Goal: Task Accomplishment & Management: Manage account settings

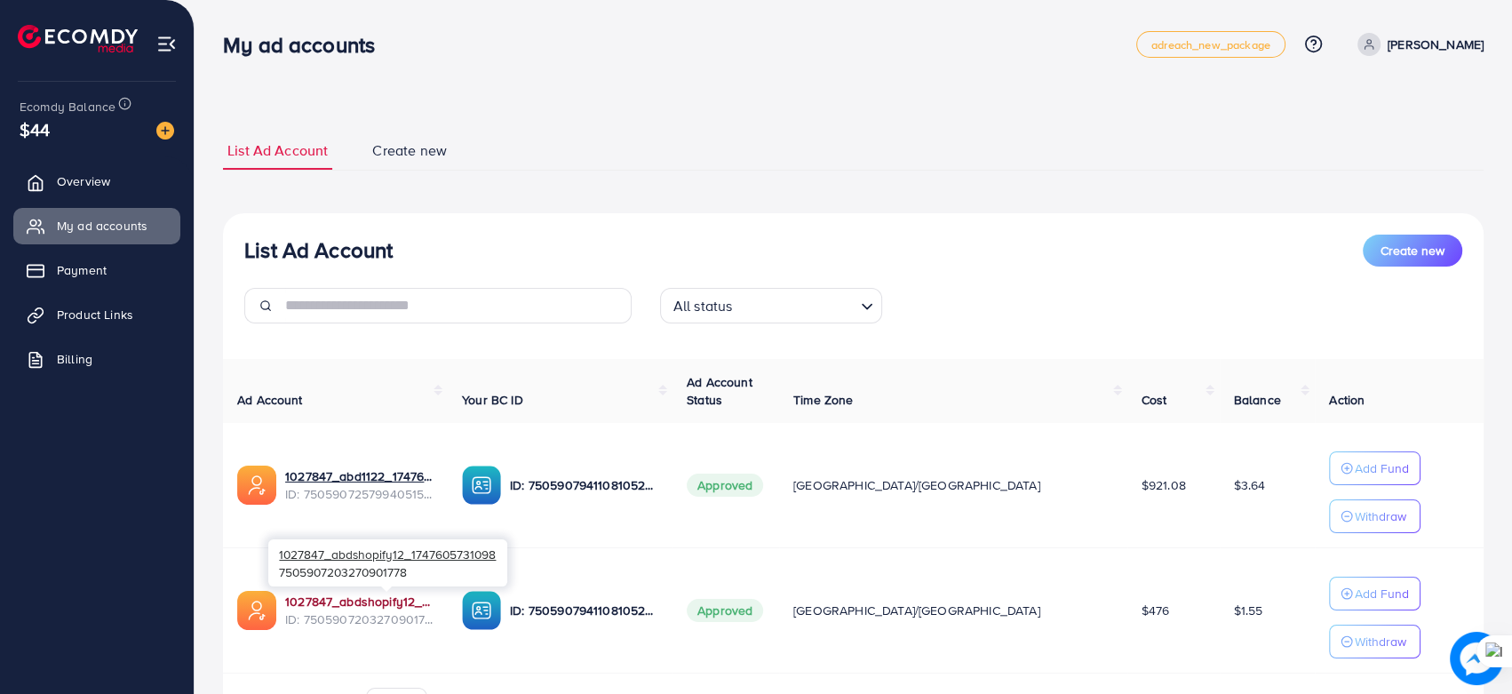
click at [395, 598] on link "1027847_abdshopify12_1747605731098" at bounding box center [359, 602] width 148 height 18
click at [89, 315] on span "Product Links" at bounding box center [99, 315] width 76 height 18
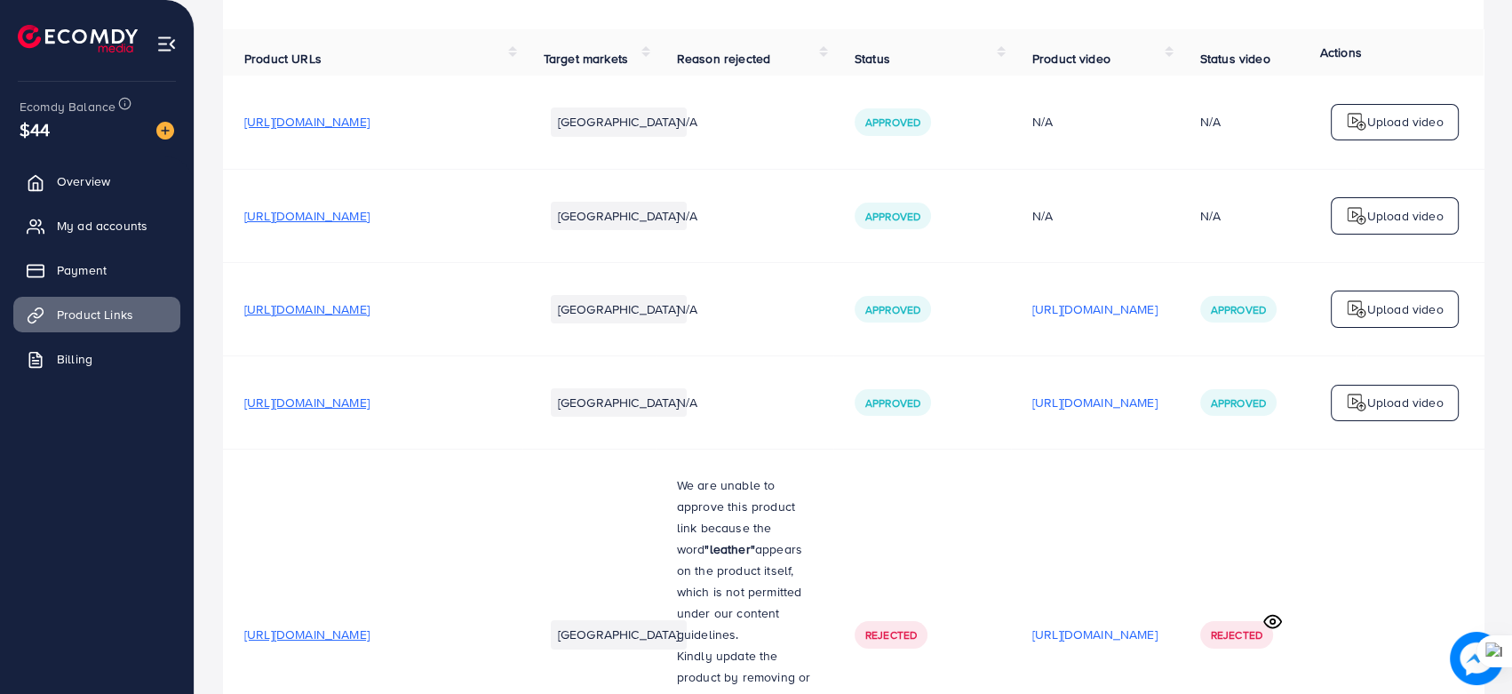
scroll to position [83, 0]
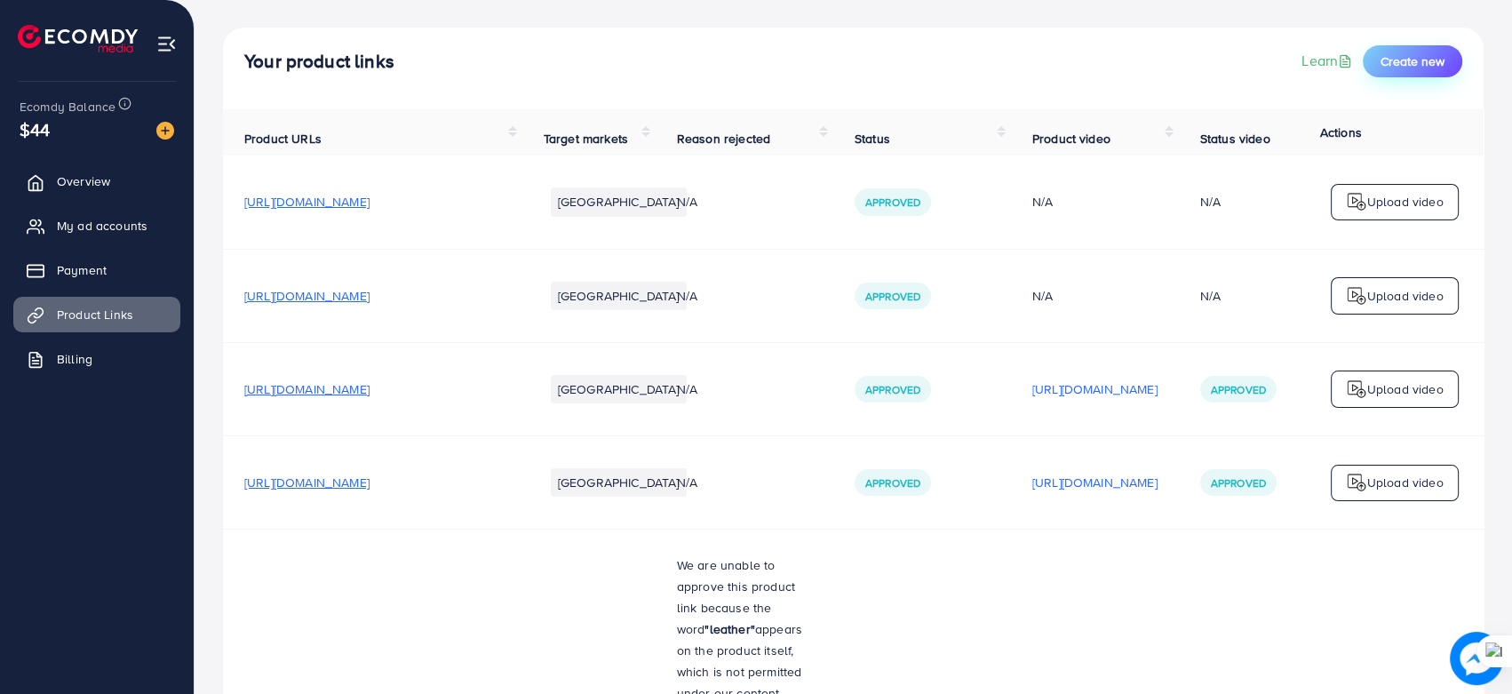
click at [1403, 60] on span "Create new" at bounding box center [1413, 61] width 64 height 18
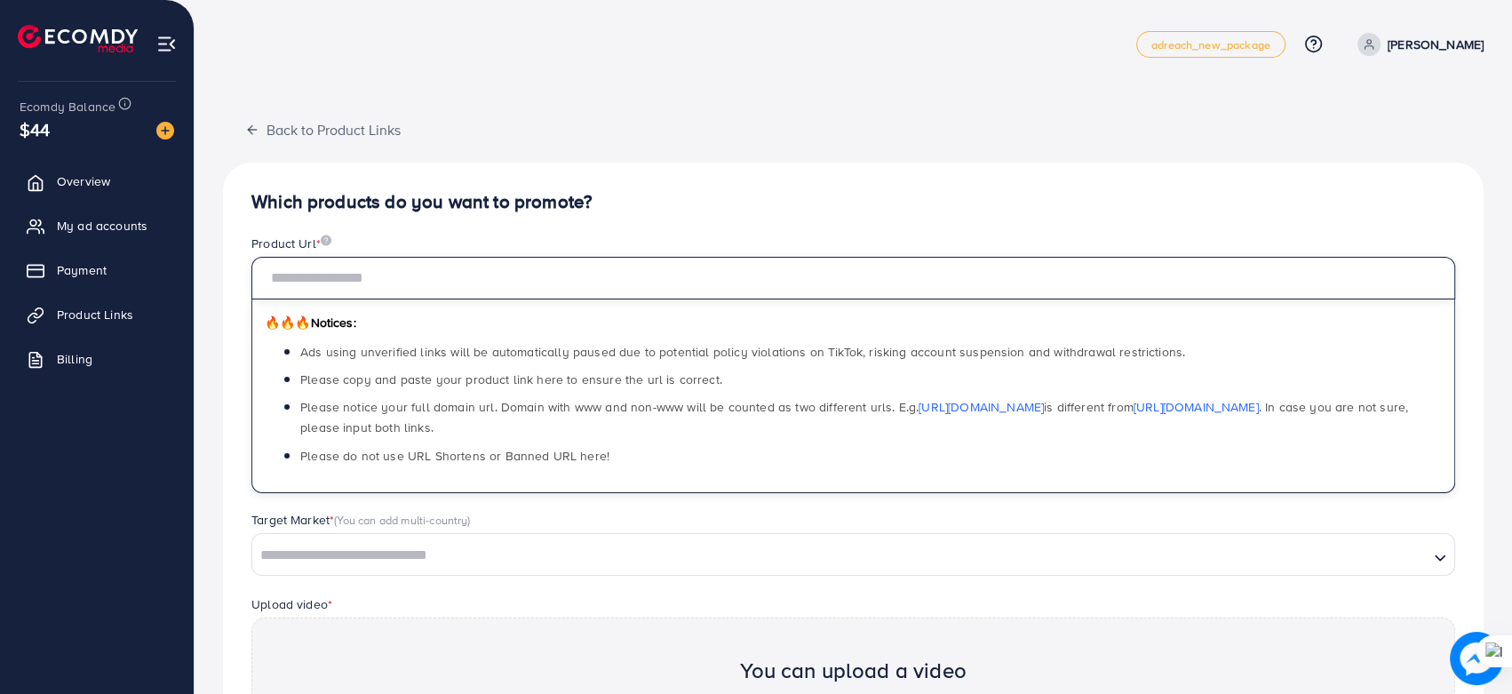
click at [444, 273] on input "text" at bounding box center [853, 278] width 1204 height 43
paste input "**********"
type input "**********"
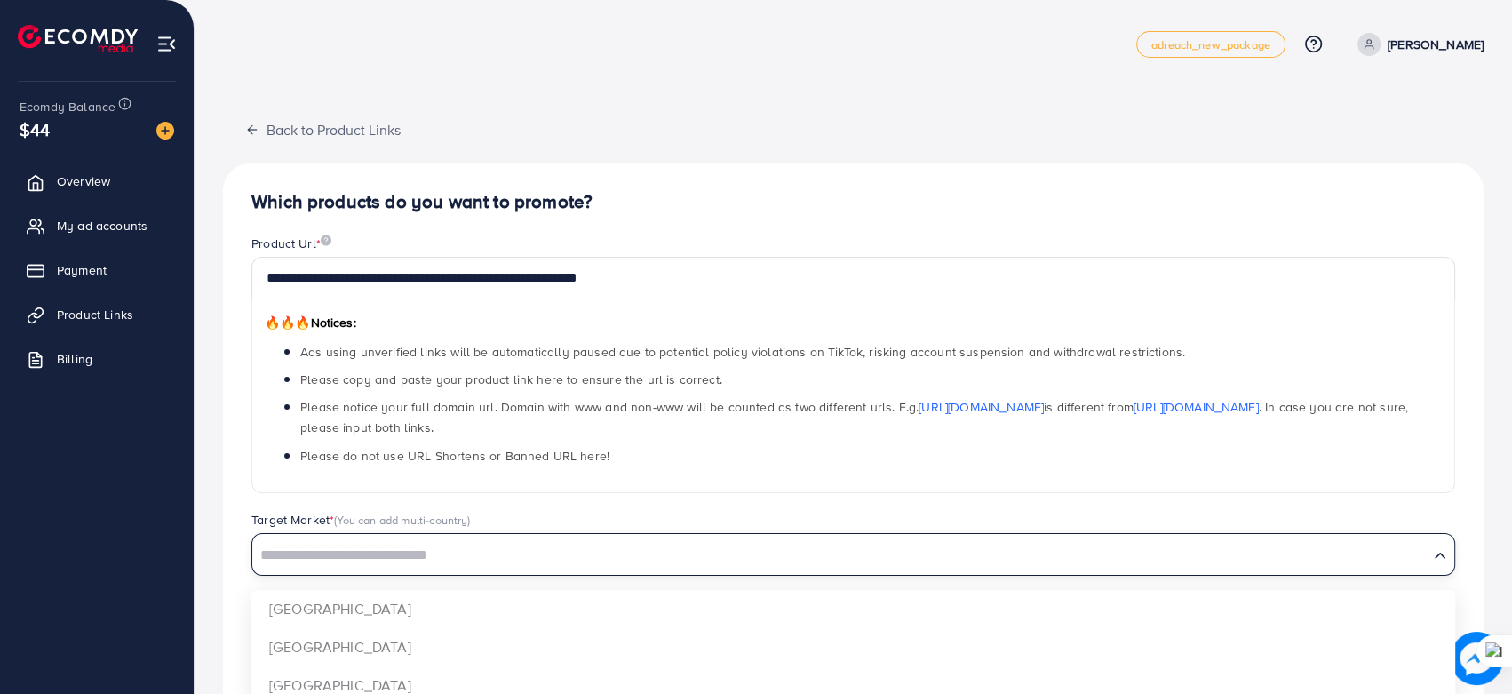
click at [726, 549] on input "Search for option" at bounding box center [840, 556] width 1173 height 28
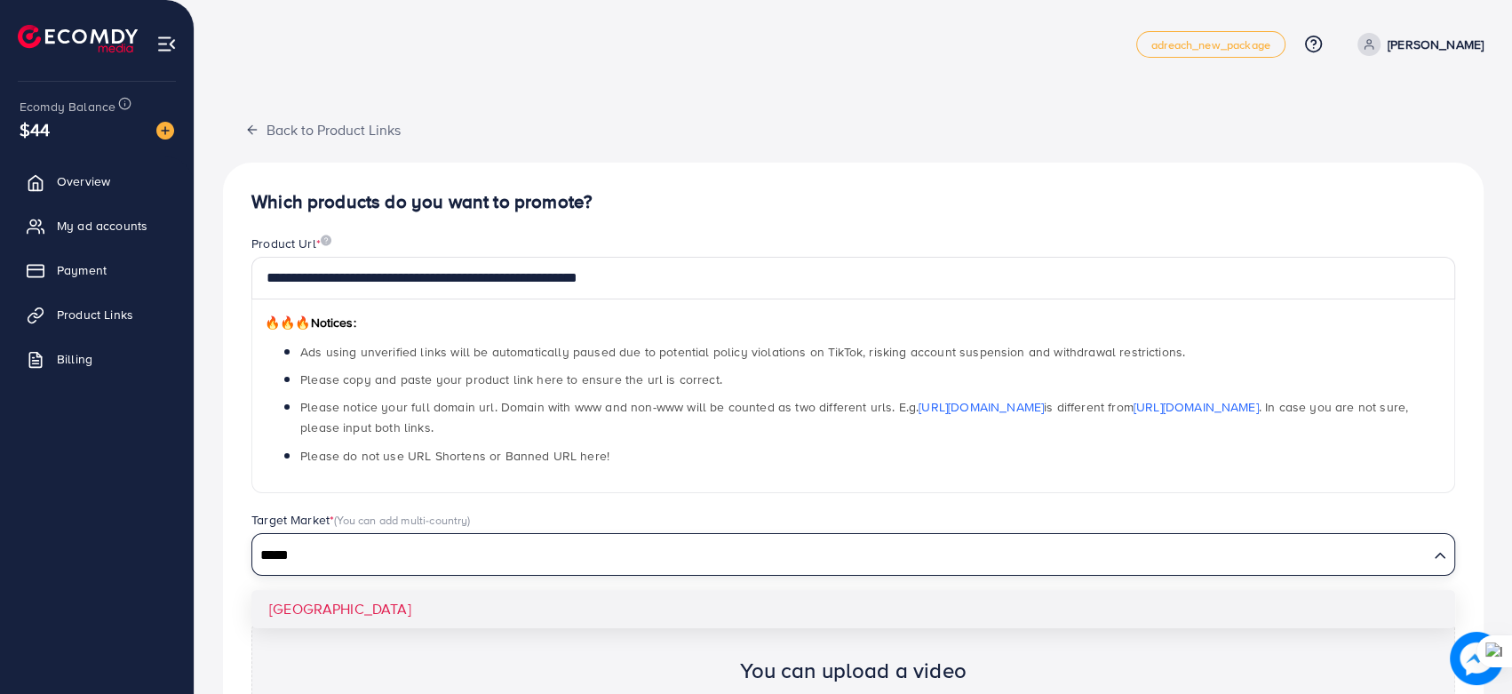
type input "*****"
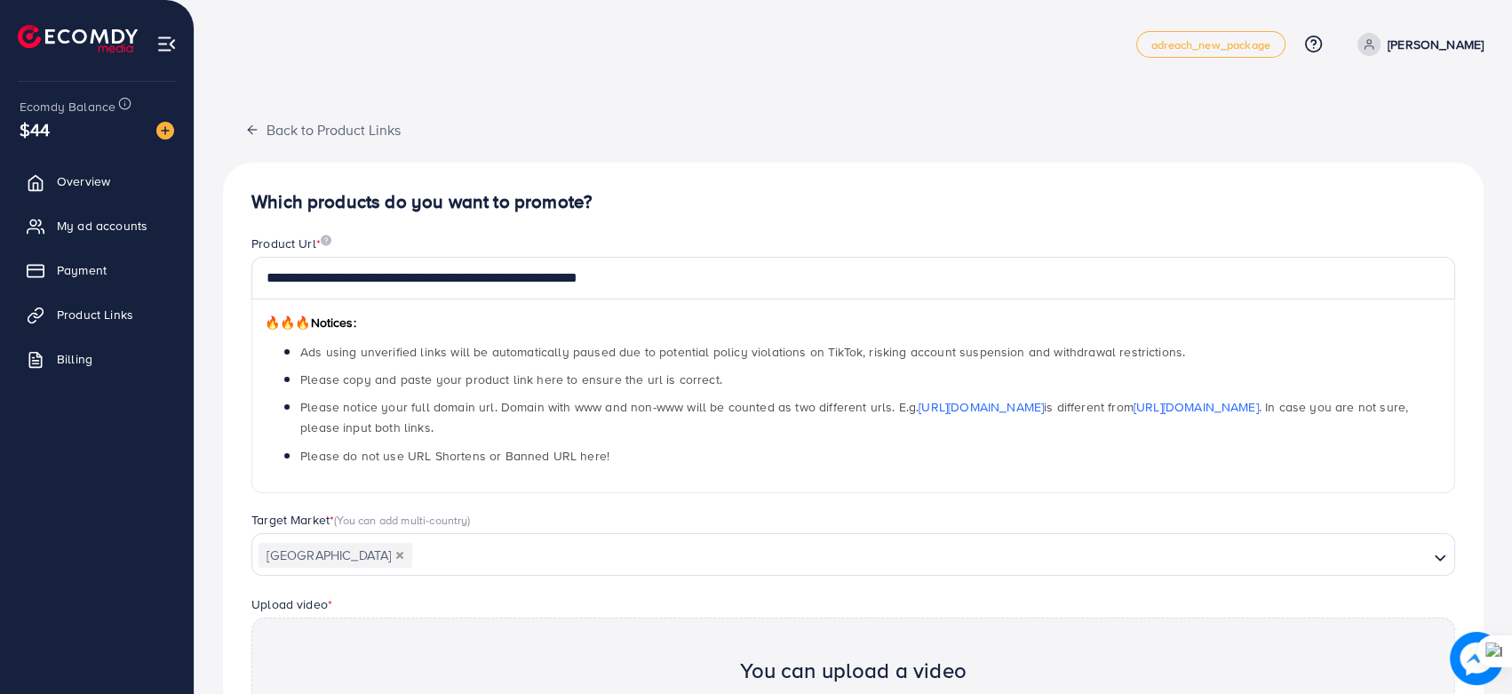
scroll to position [262, 0]
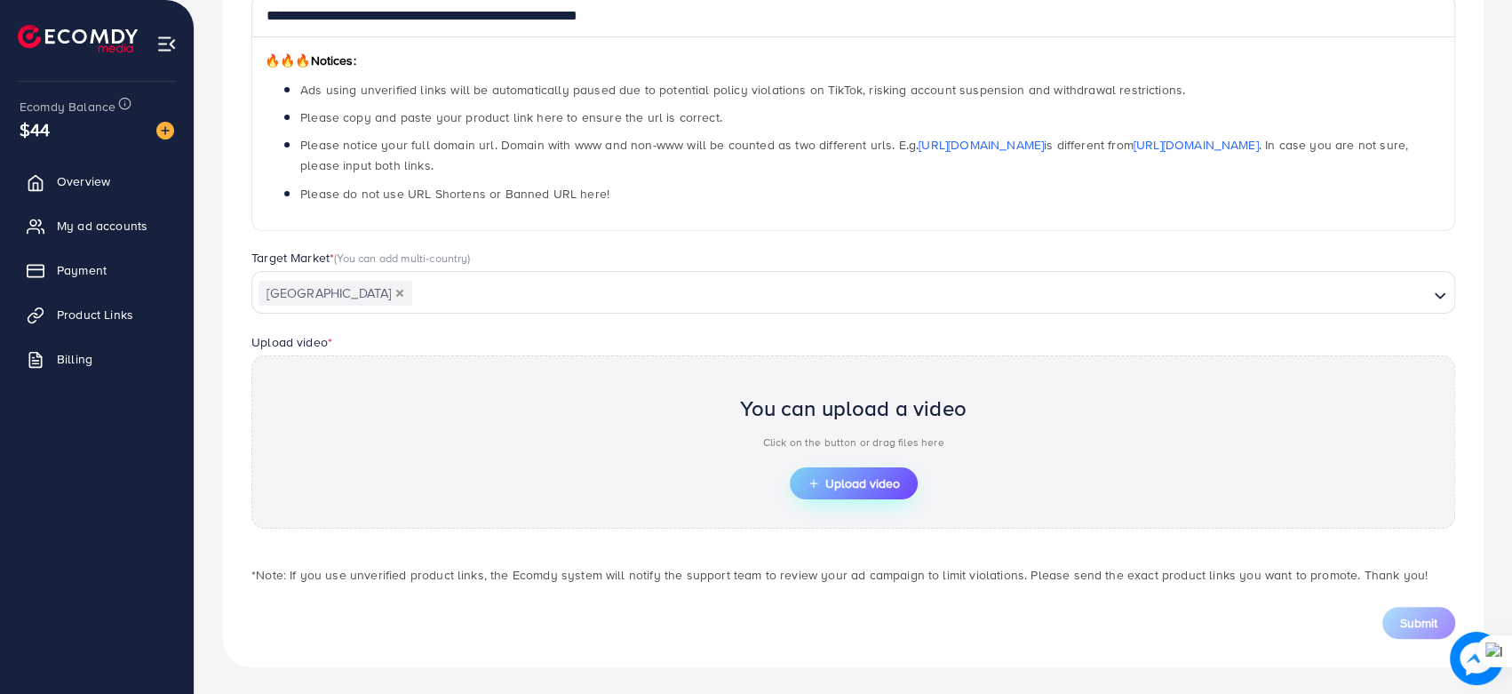
click at [828, 482] on span "Upload video" at bounding box center [854, 483] width 92 height 12
click at [81, 235] on link "My ad accounts" at bounding box center [96, 226] width 167 height 36
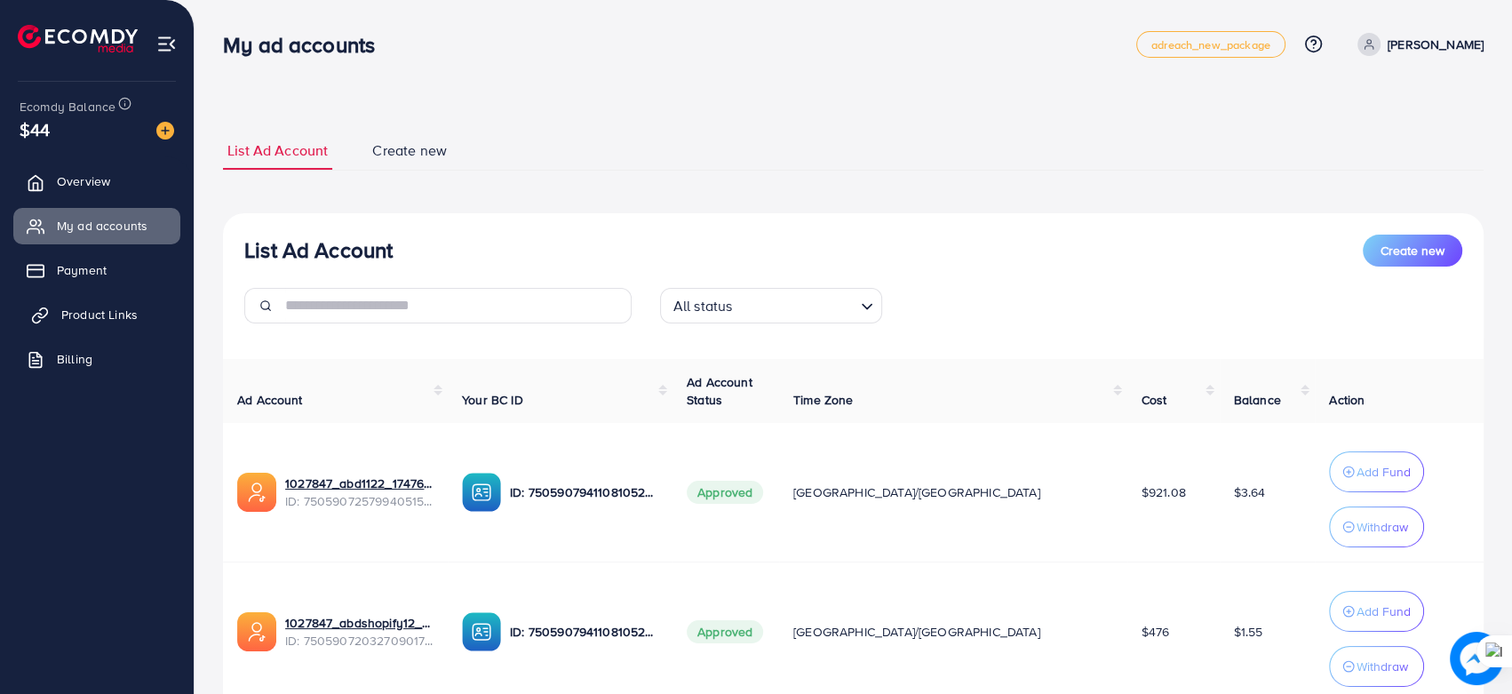
drag, startPoint x: 76, startPoint y: 309, endPoint x: 44, endPoint y: 312, distance: 33.0
click at [44, 312] on icon at bounding box center [40, 316] width 18 height 18
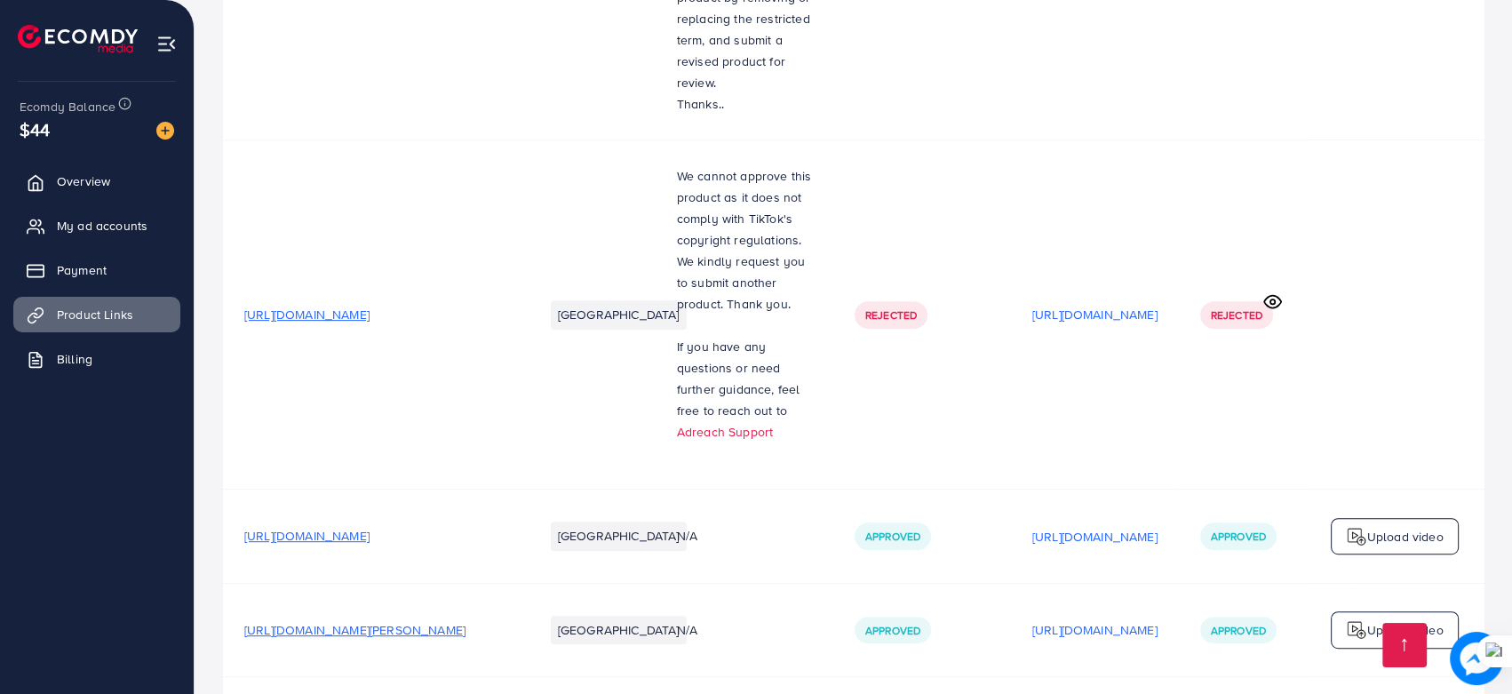
click at [1173, 426] on td "[URL][DOMAIN_NAME]" at bounding box center [1095, 314] width 168 height 349
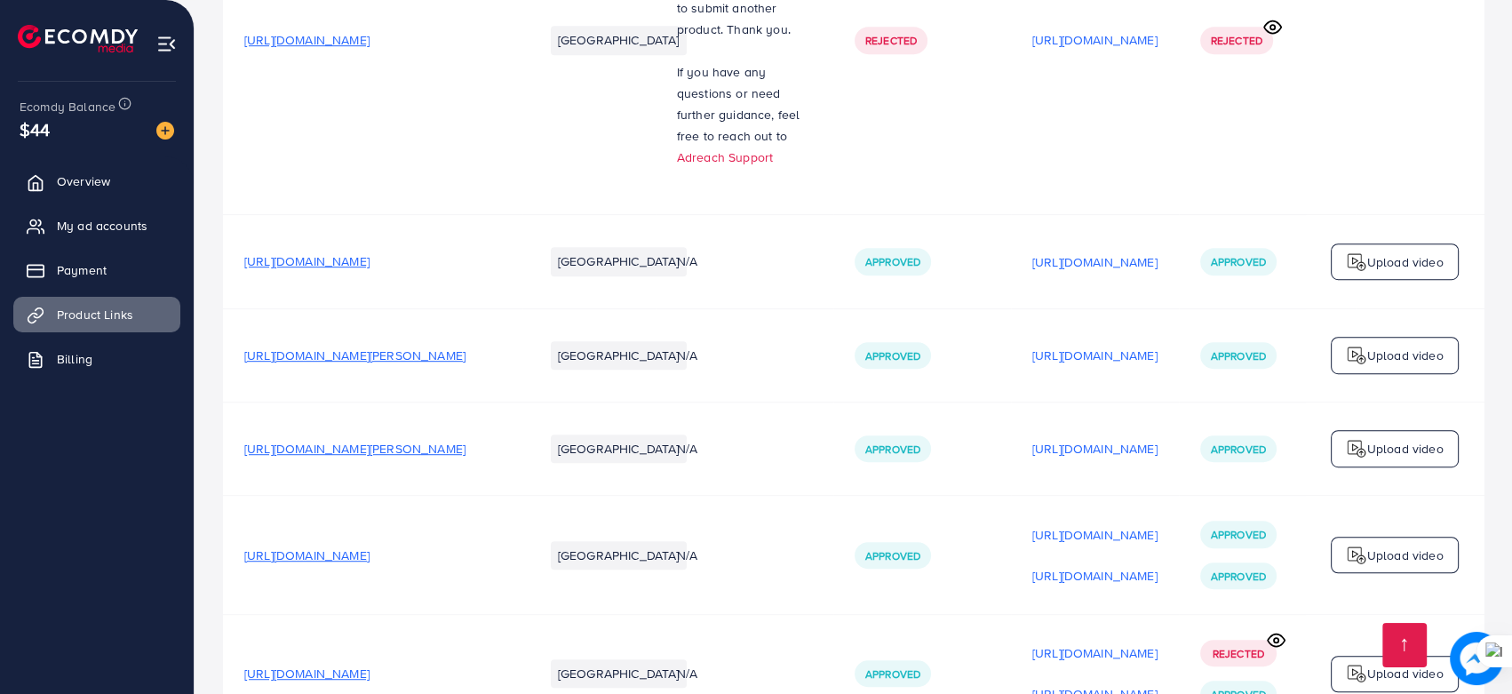
scroll to position [1119, 0]
click at [1157, 343] on p "[URL][DOMAIN_NAME]" at bounding box center [1094, 353] width 125 height 21
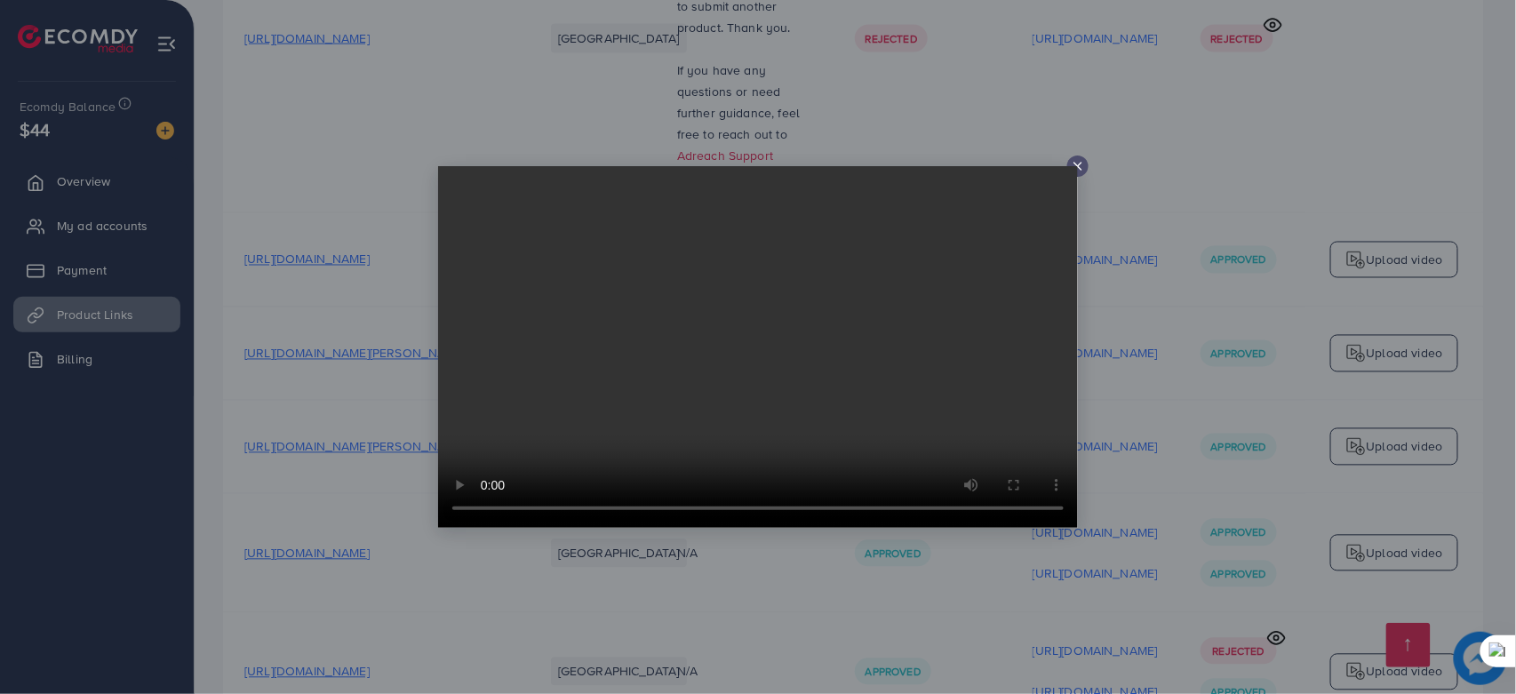
click at [1075, 161] on icon at bounding box center [1078, 166] width 14 height 14
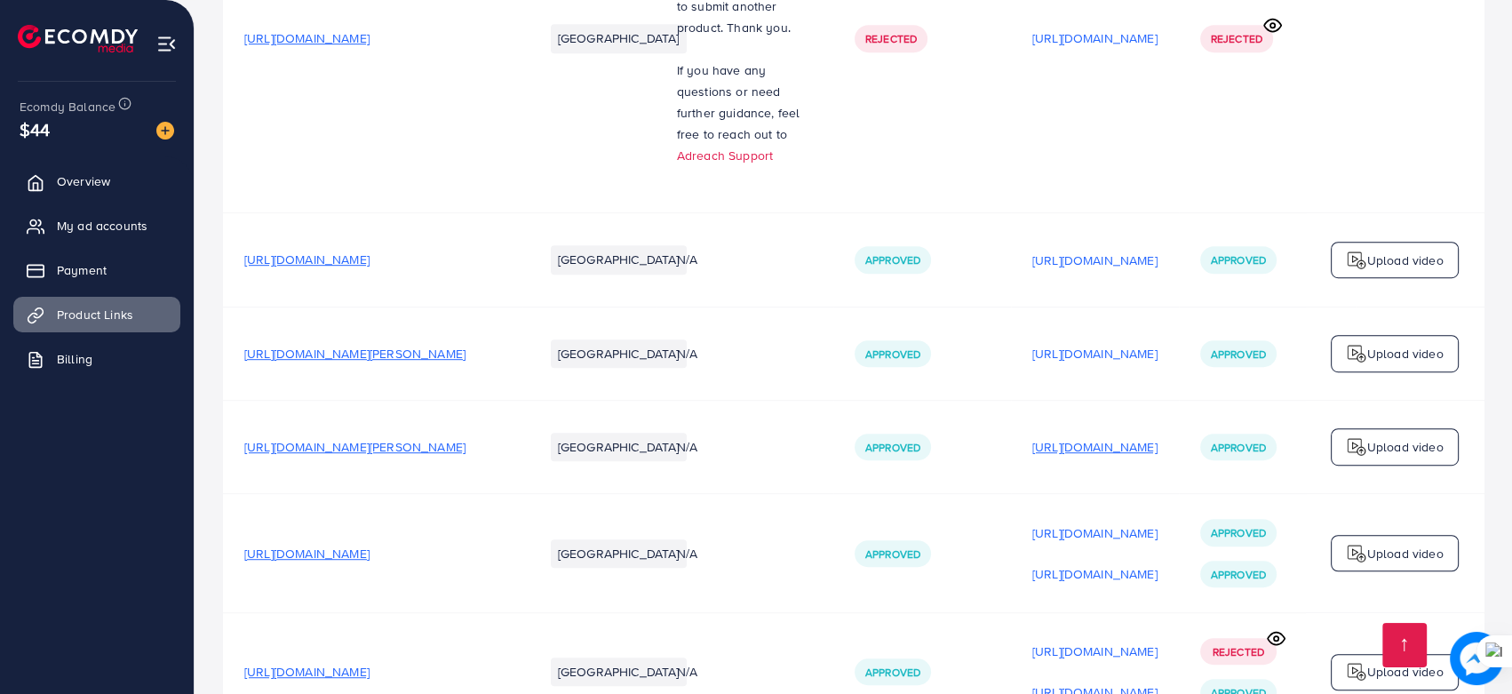
click at [1098, 436] on p "[URL][DOMAIN_NAME]" at bounding box center [1094, 446] width 125 height 21
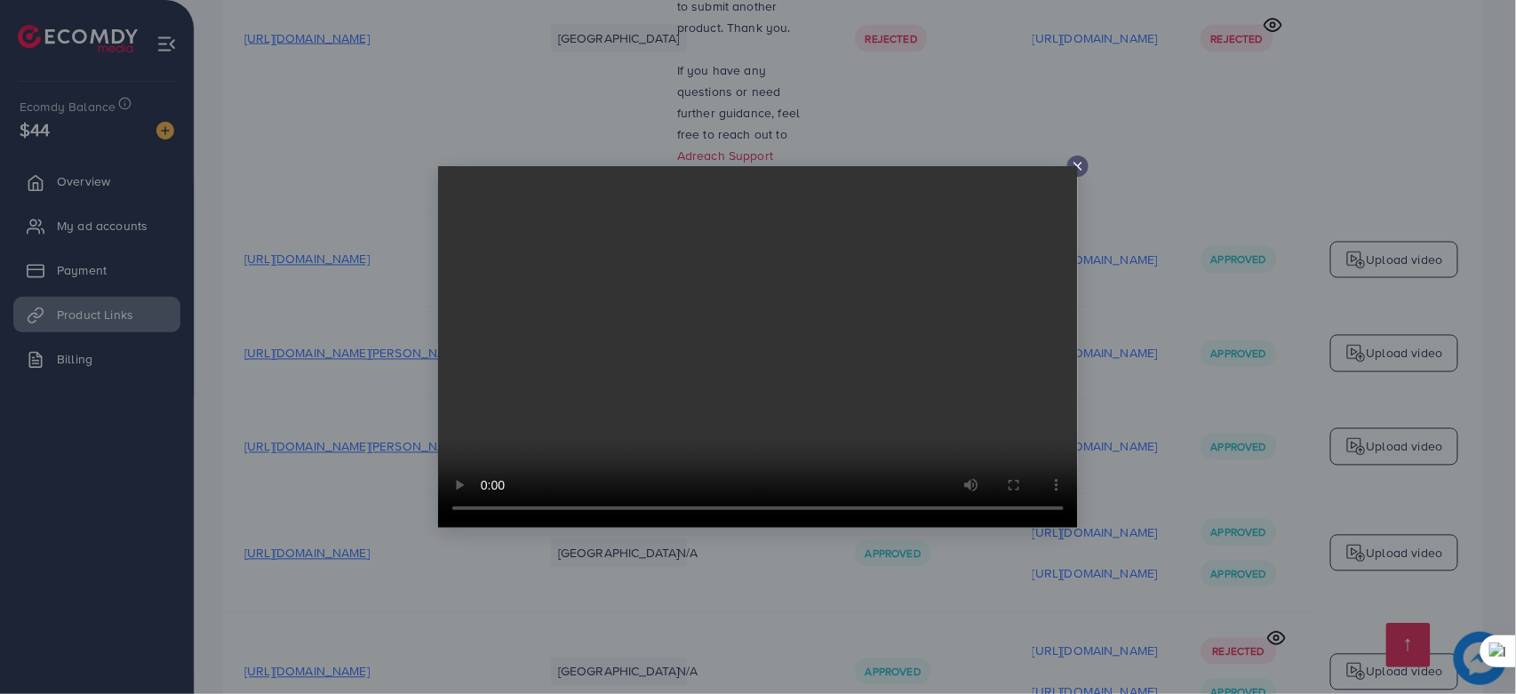
click at [1074, 164] on icon at bounding box center [1078, 166] width 14 height 14
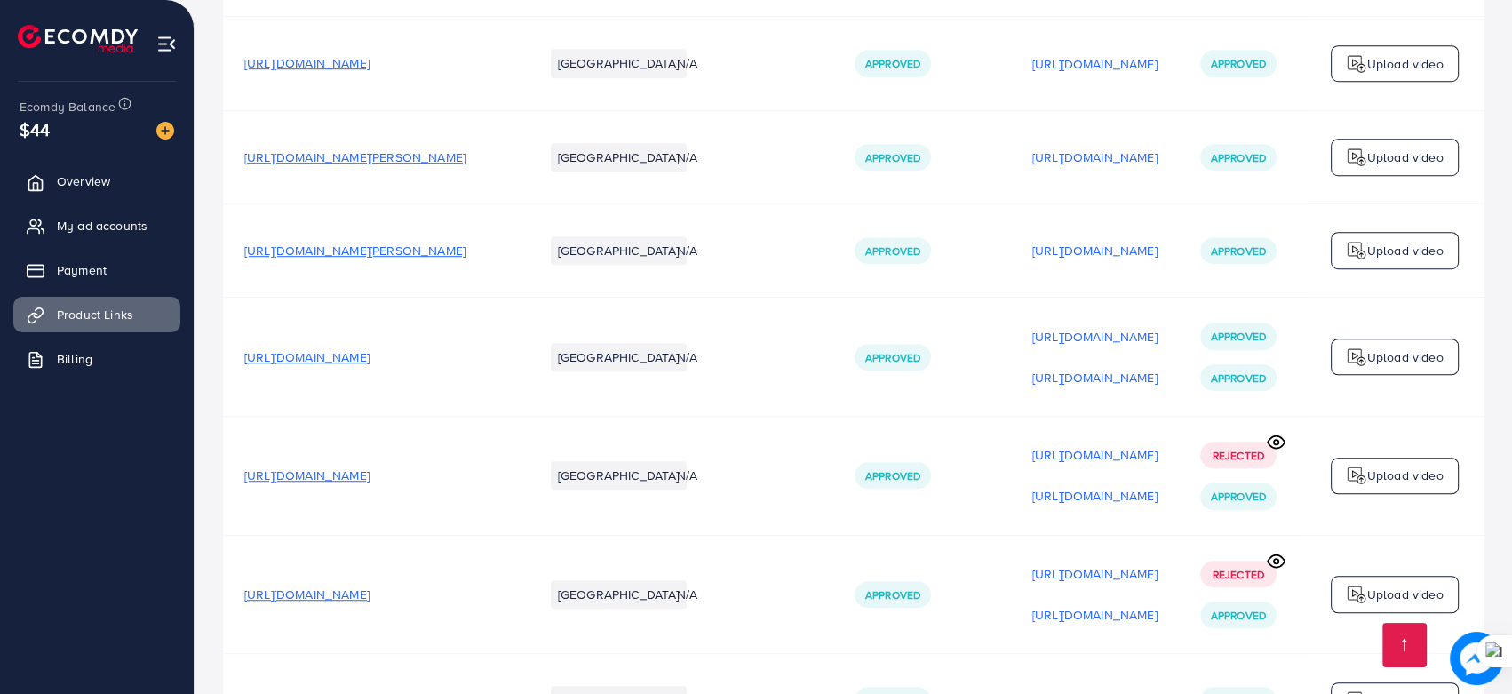
scroll to position [1322, 0]
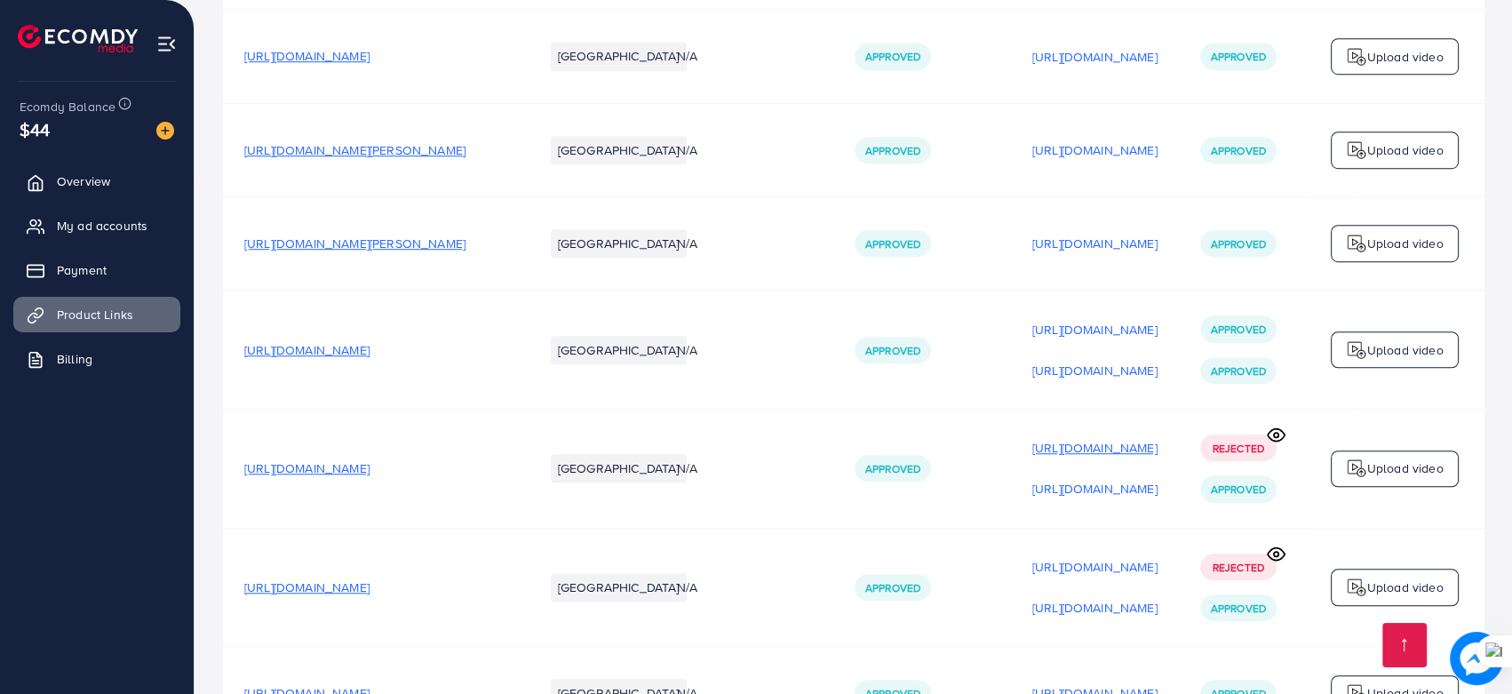
click at [1104, 437] on p "[URL][DOMAIN_NAME]" at bounding box center [1094, 447] width 125 height 21
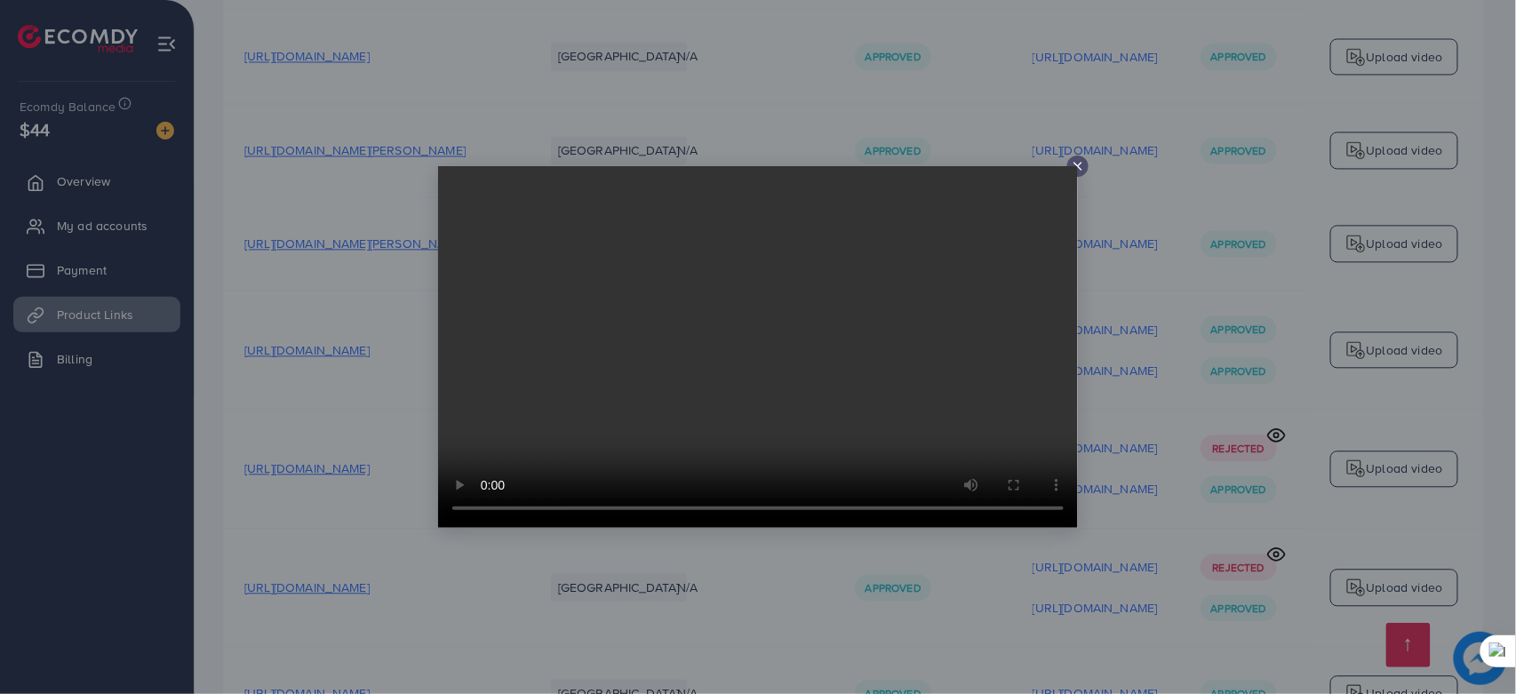
click at [1083, 165] on icon at bounding box center [1078, 166] width 14 height 14
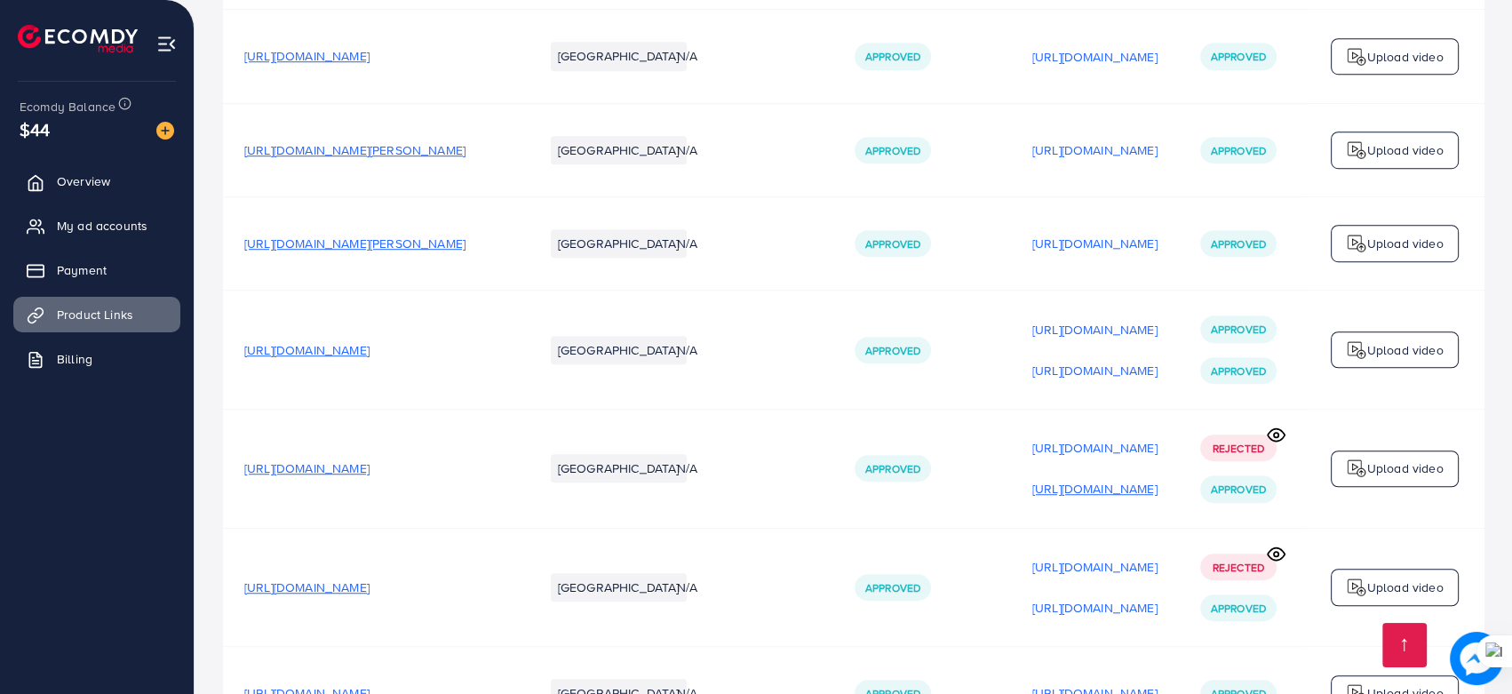
click at [1118, 478] on p "[URL][DOMAIN_NAME]" at bounding box center [1094, 488] width 125 height 21
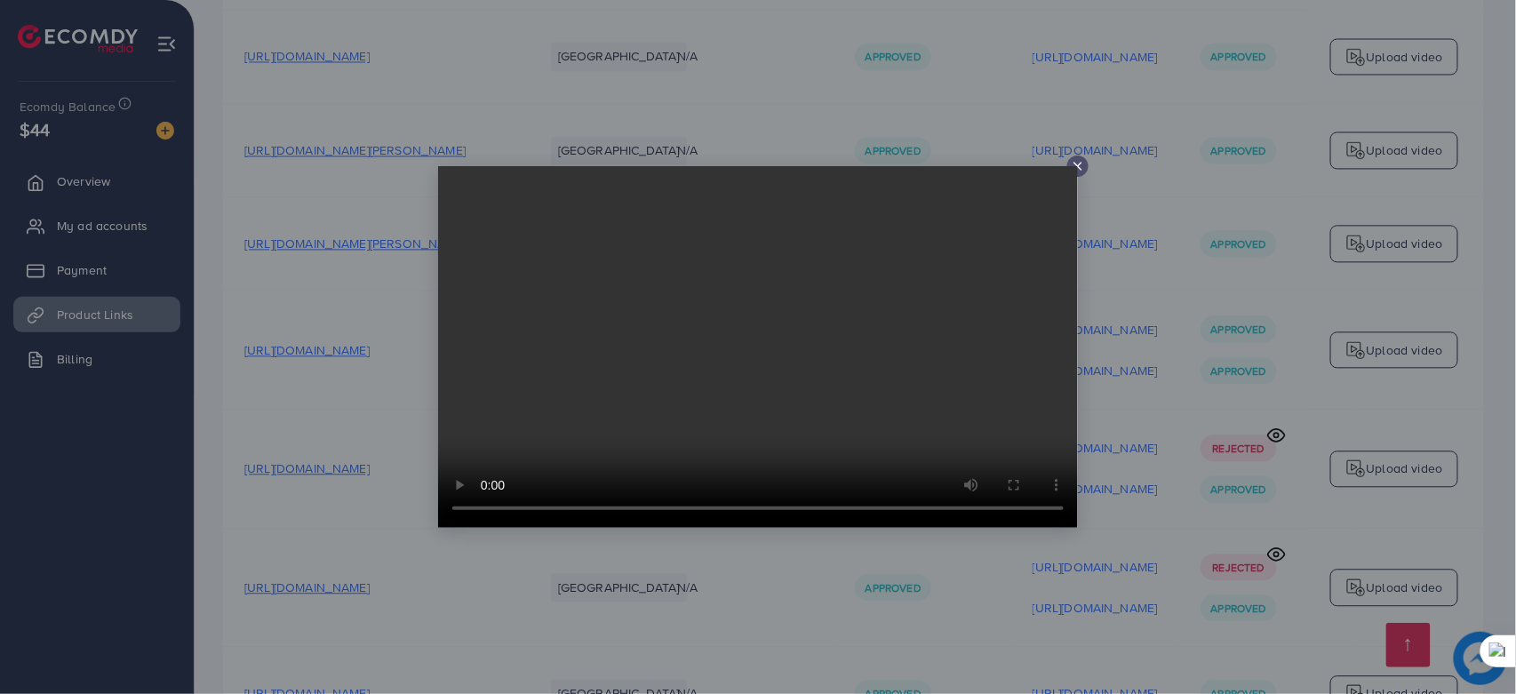
click at [1073, 160] on icon at bounding box center [1078, 166] width 14 height 14
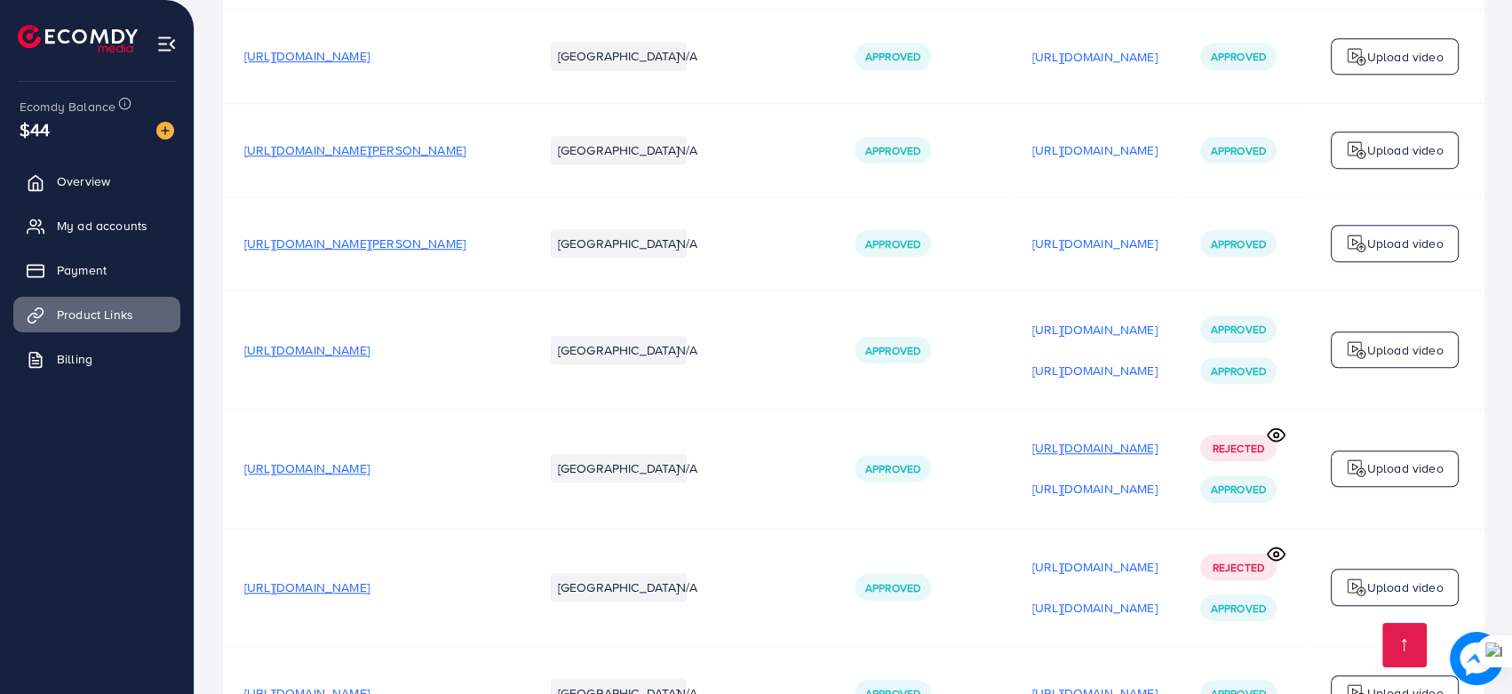
click at [1057, 437] on p "[URL][DOMAIN_NAME]" at bounding box center [1094, 447] width 125 height 21
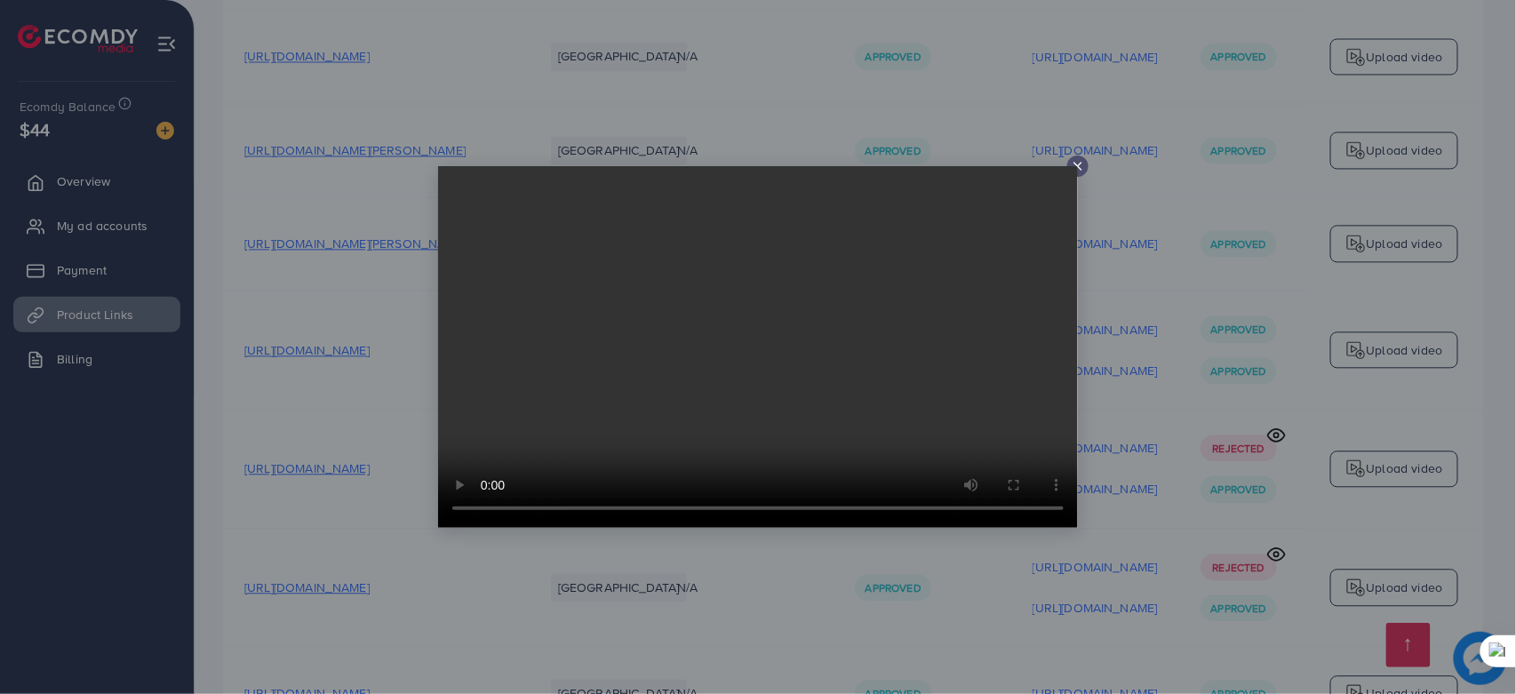
click at [1075, 163] on line at bounding box center [1077, 166] width 7 height 7
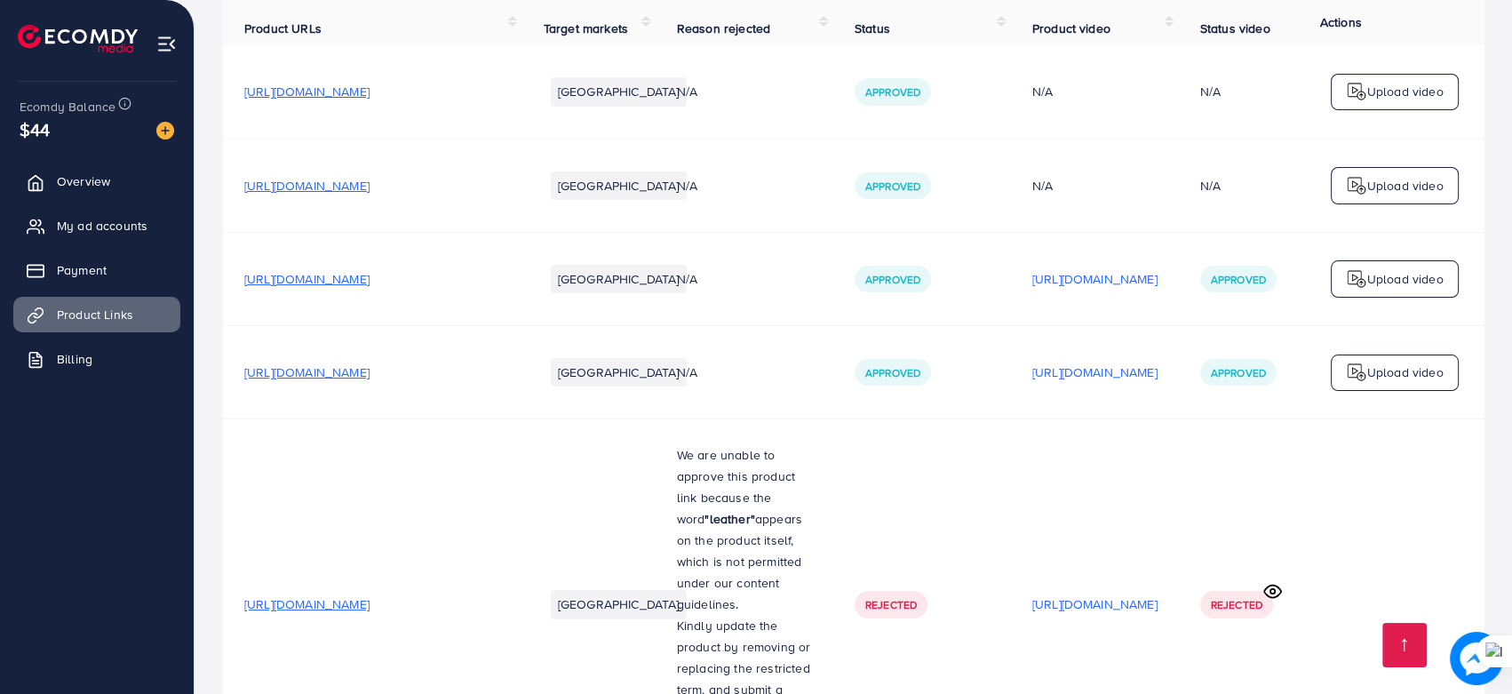
scroll to position [0, 0]
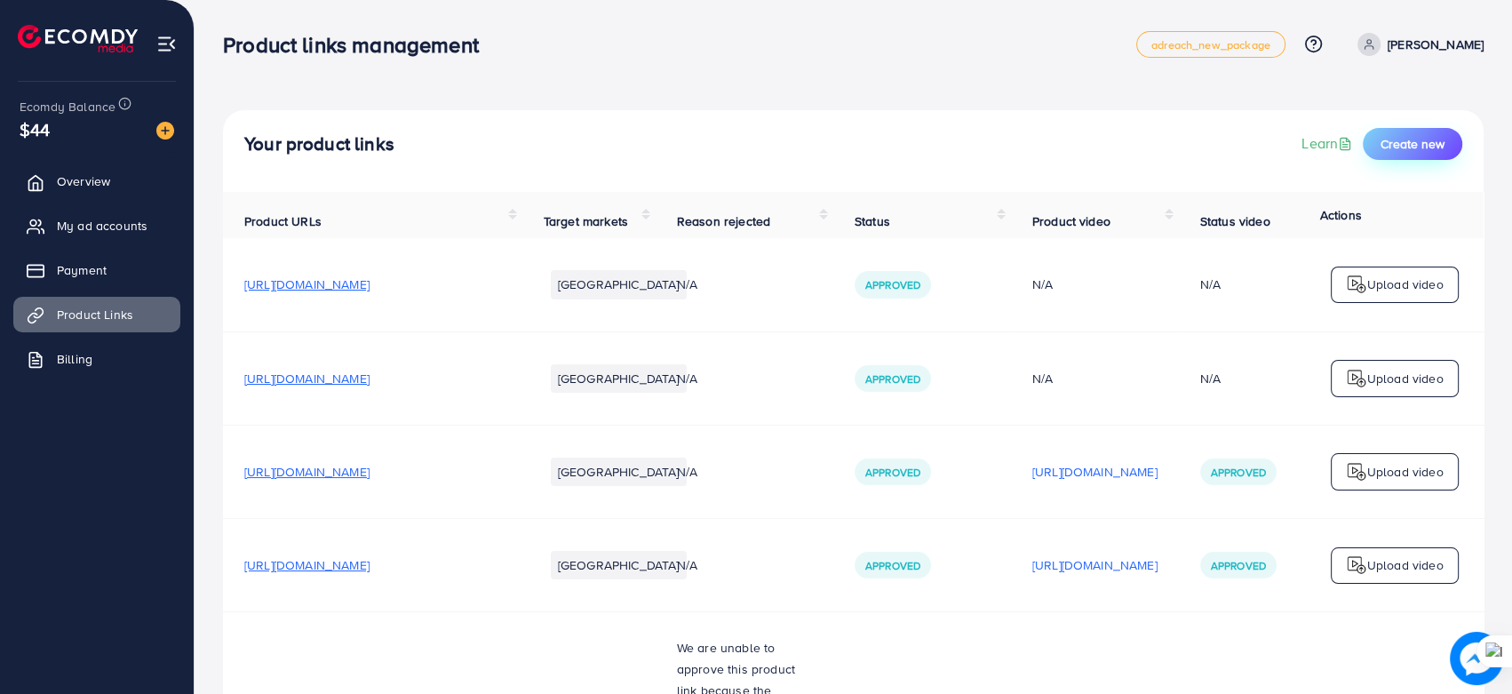
click at [1440, 149] on span "Create new" at bounding box center [1413, 144] width 64 height 18
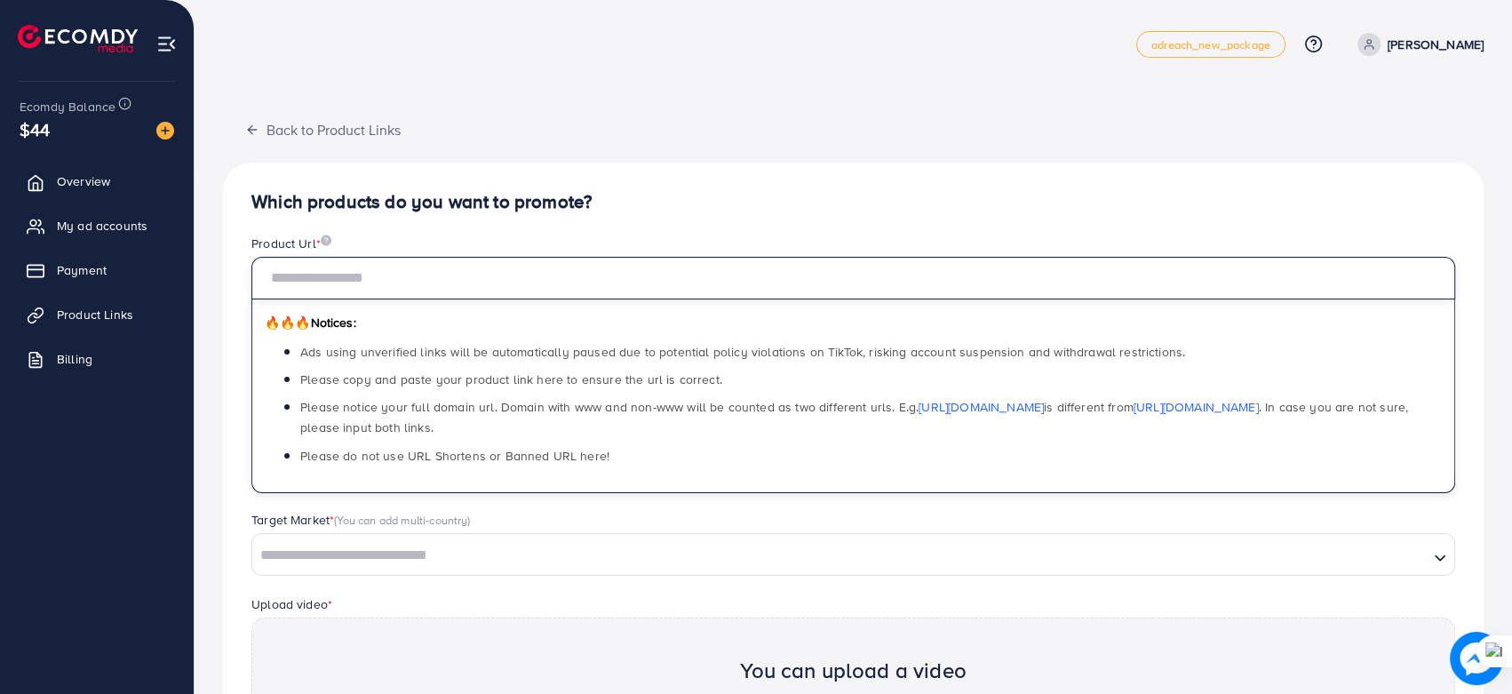
click at [838, 276] on input "text" at bounding box center [853, 278] width 1204 height 43
paste input "**********"
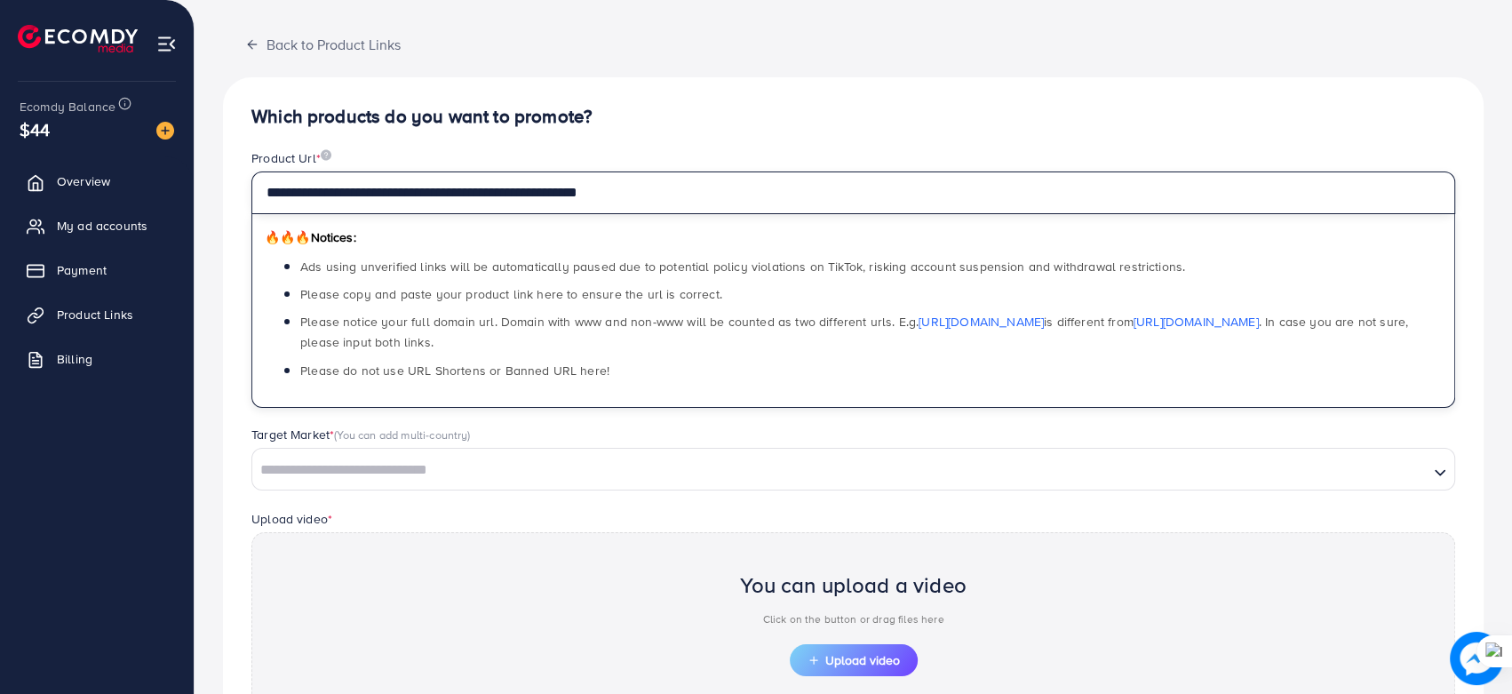
scroll to position [187, 0]
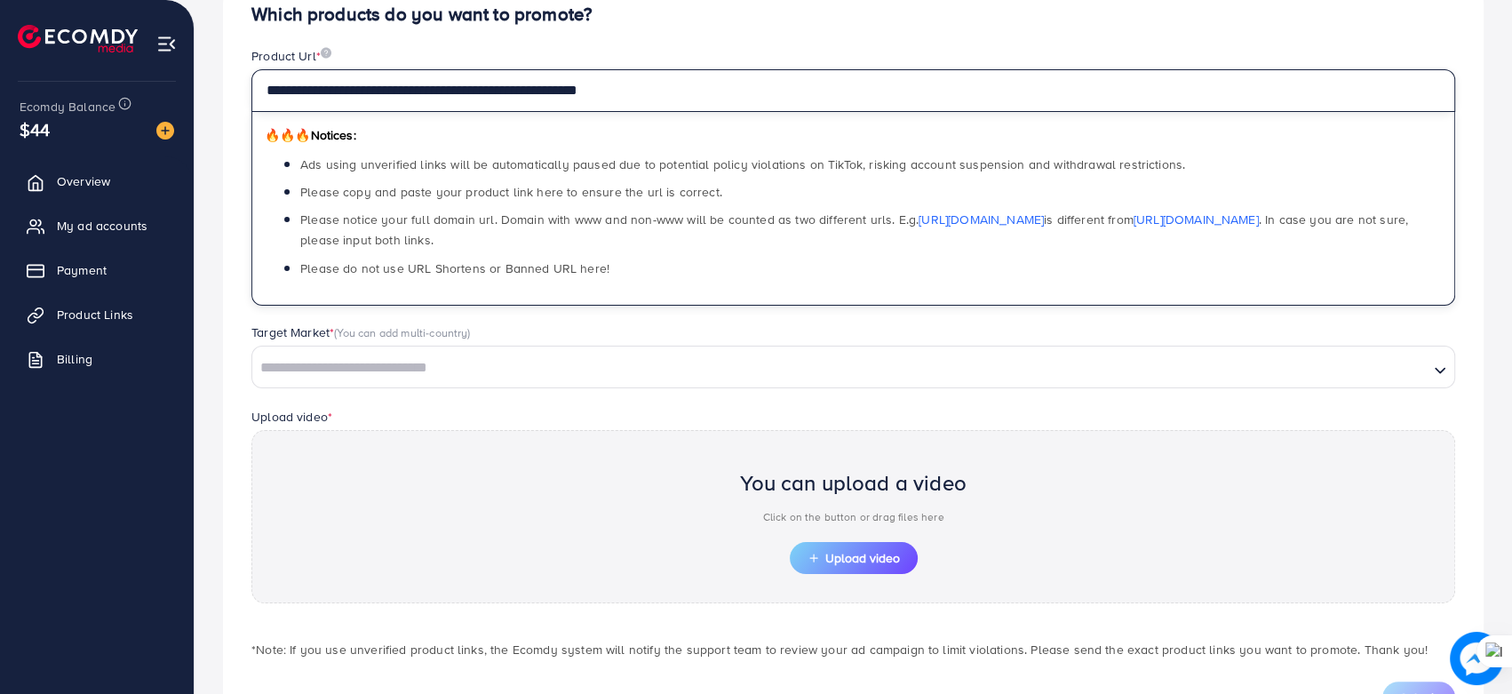
type input "**********"
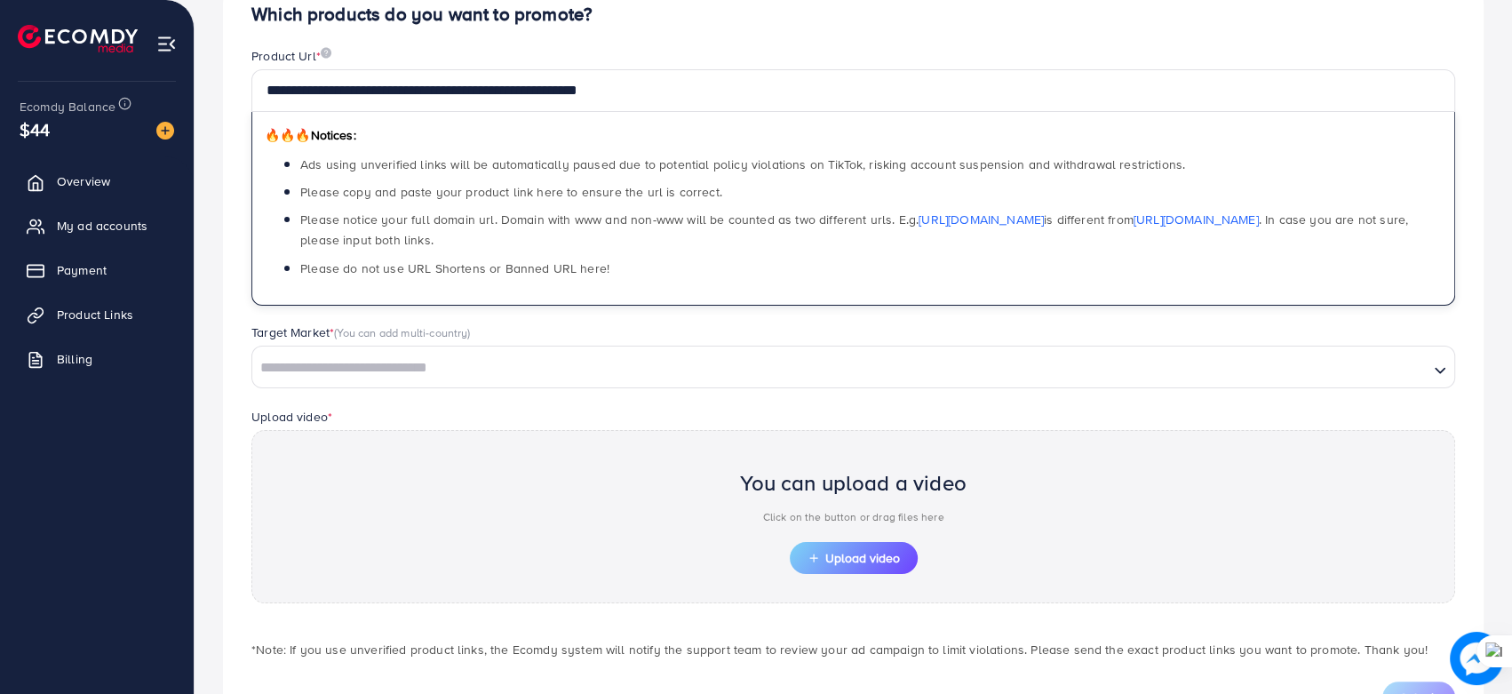
click at [649, 385] on div "Loading..." at bounding box center [853, 367] width 1204 height 43
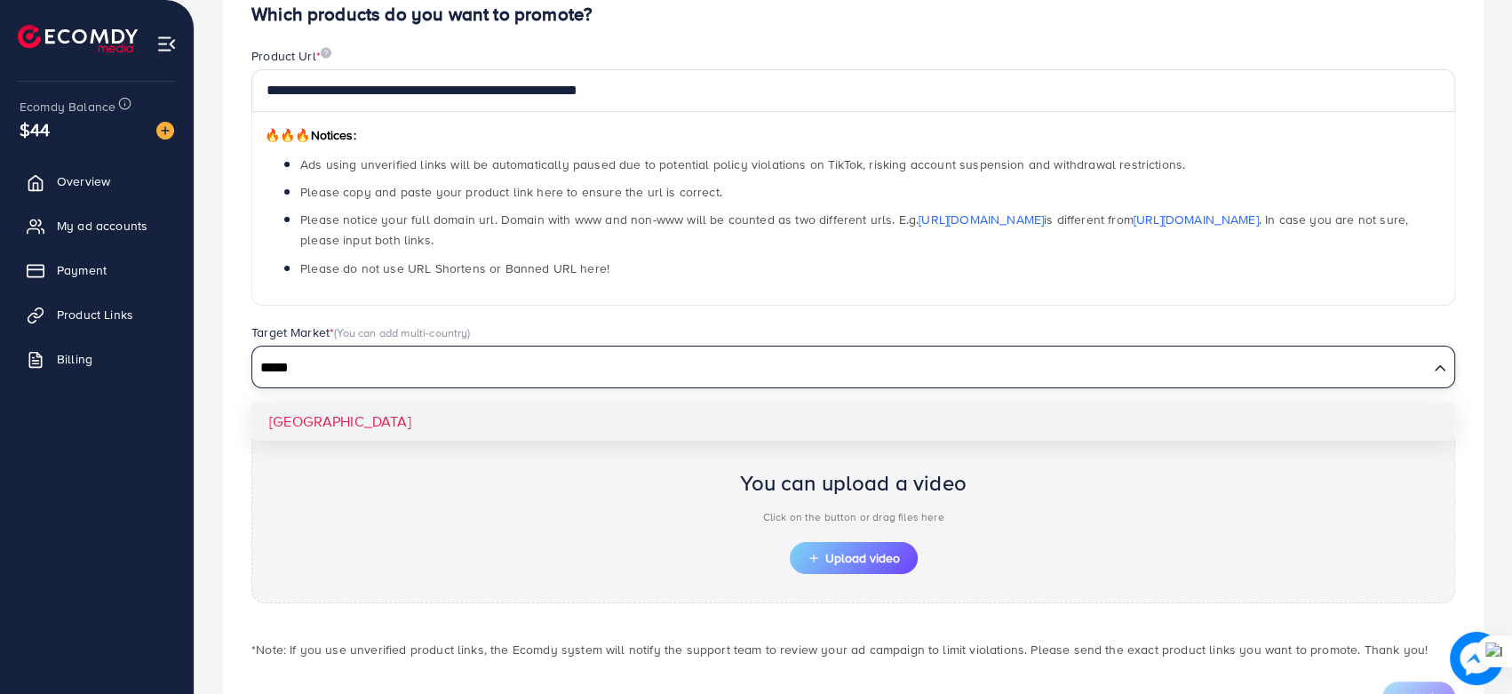
type input "*****"
click at [404, 403] on div "Target Market * (You can add multi-country) ***** Loading... [GEOGRAPHIC_DATA]" at bounding box center [853, 364] width 1232 height 83
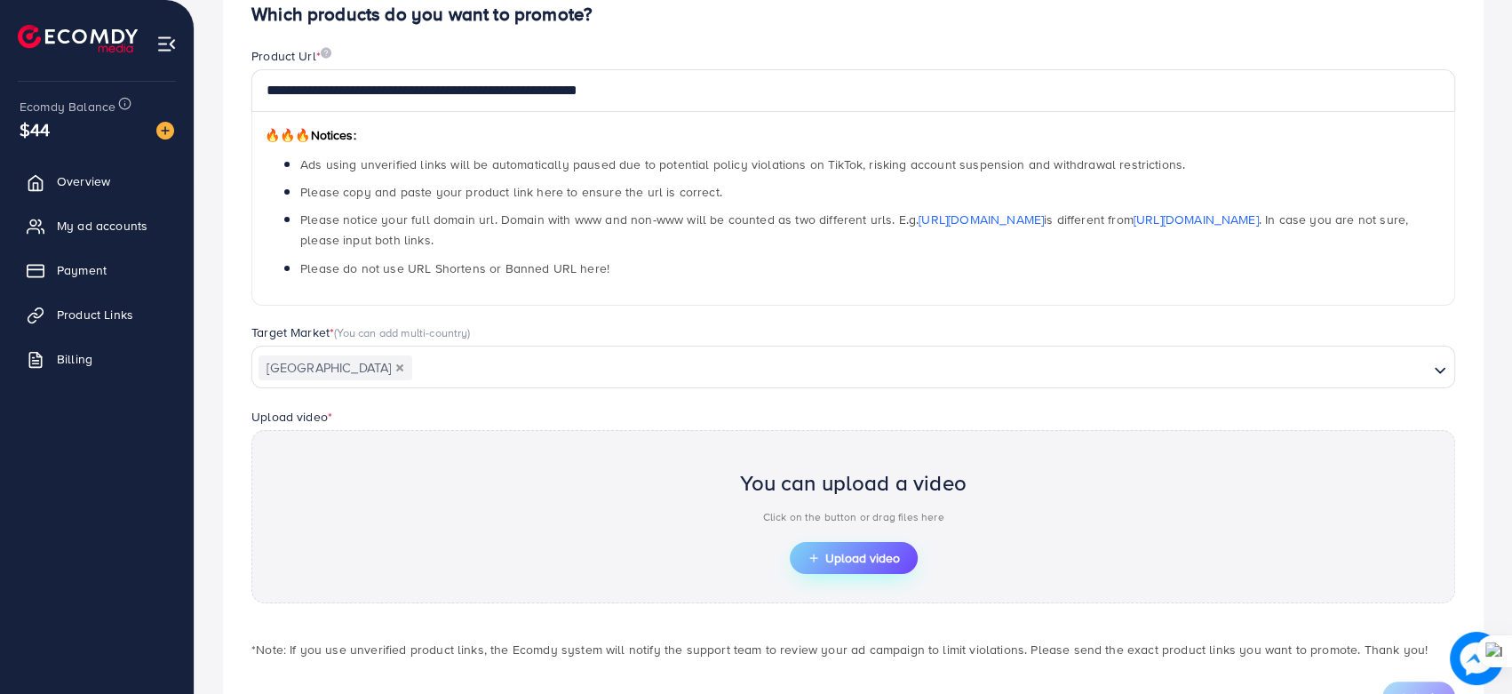
click at [809, 546] on button "Upload video" at bounding box center [854, 558] width 128 height 32
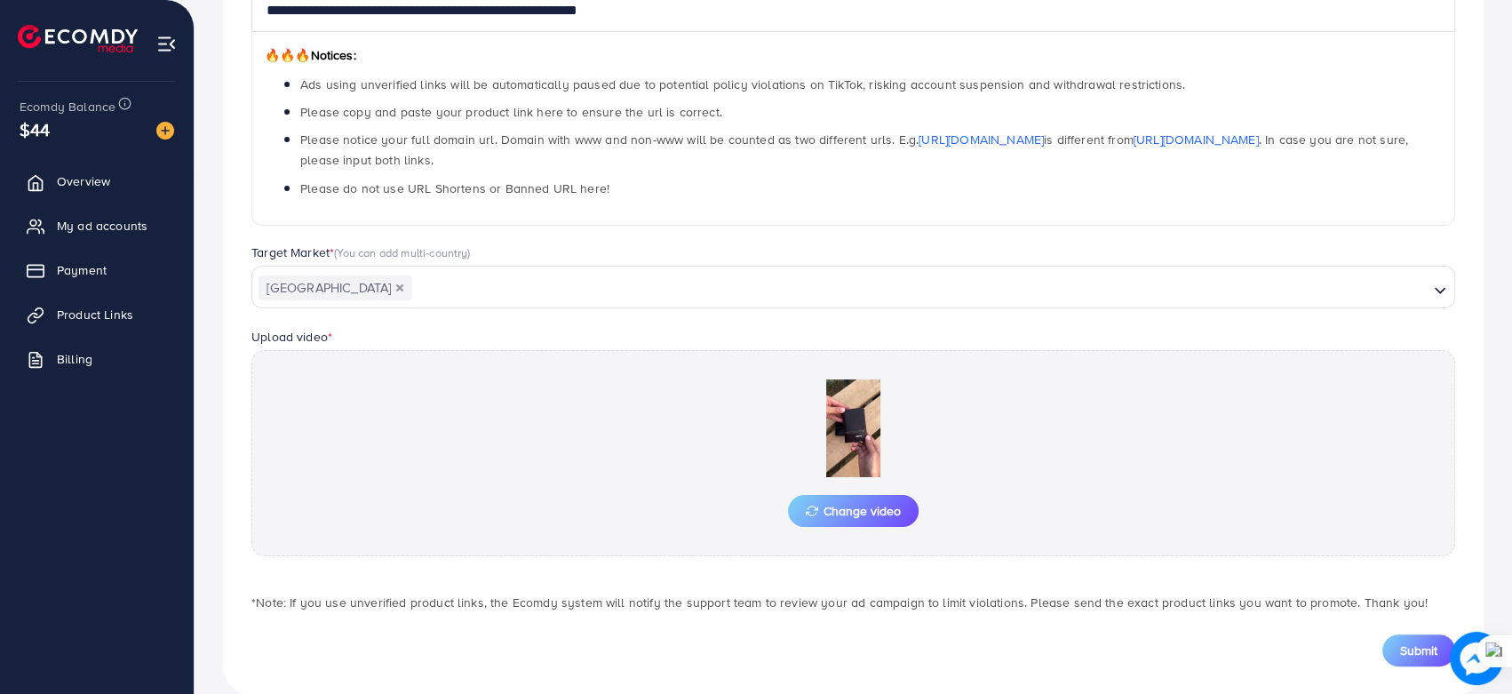
scroll to position [295, 0]
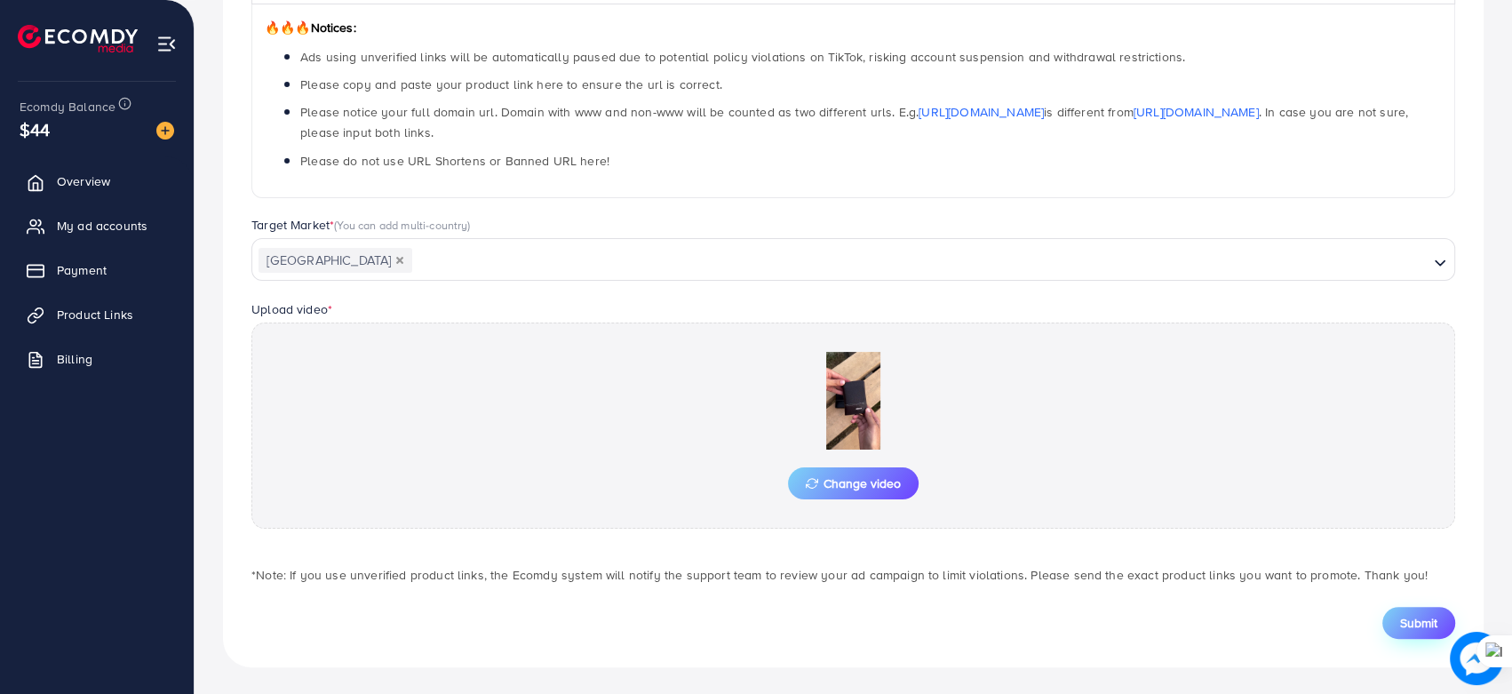
click at [1427, 623] on span "Submit" at bounding box center [1418, 623] width 37 height 18
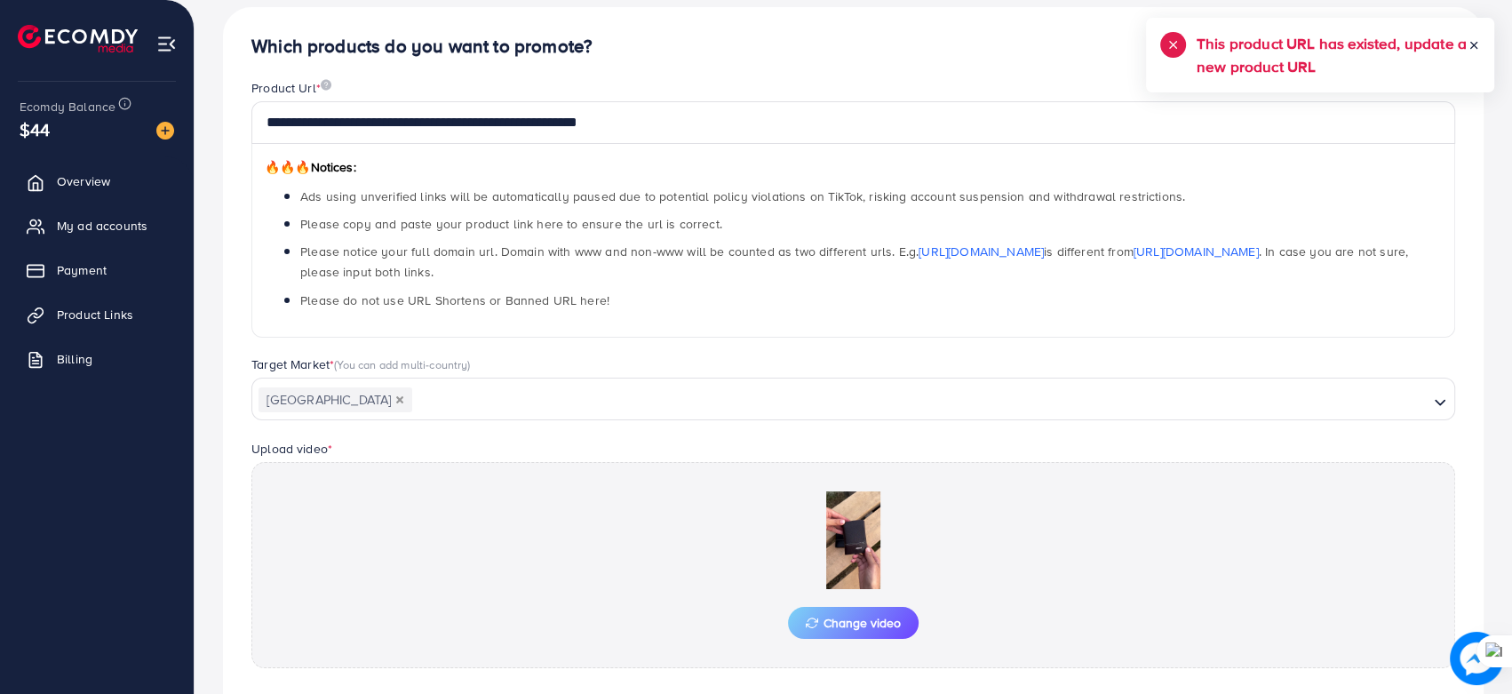
scroll to position [154, 0]
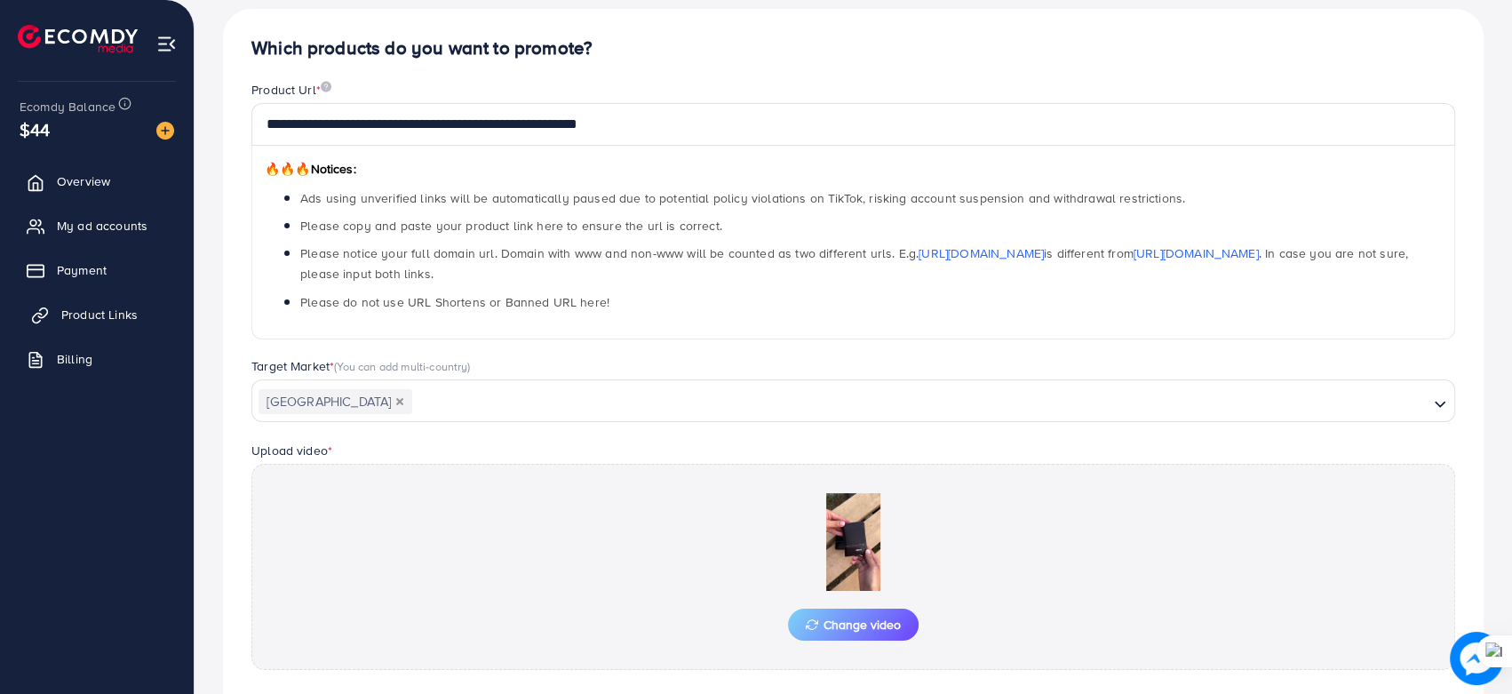
click at [70, 308] on span "Product Links" at bounding box center [99, 315] width 76 height 18
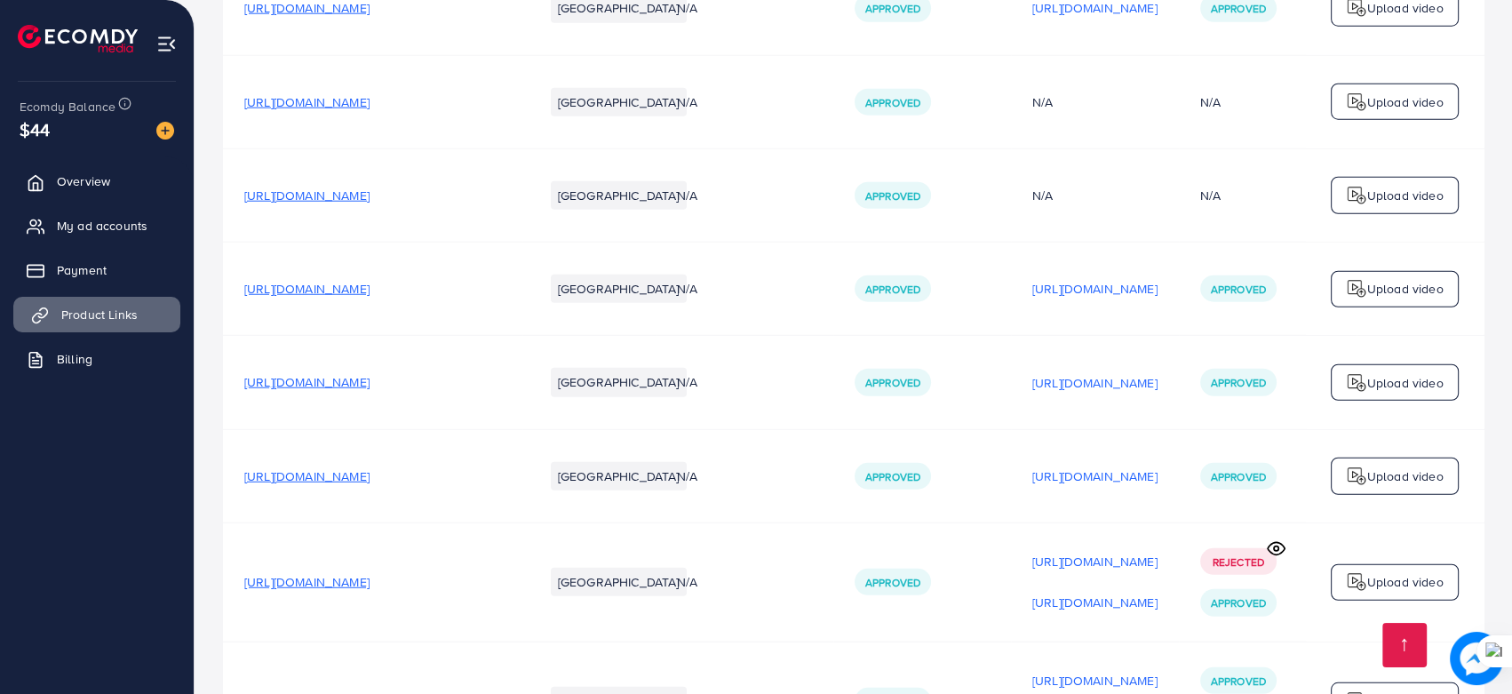
scroll to position [4874, 0]
click at [1109, 280] on p "[URL][DOMAIN_NAME]" at bounding box center [1094, 290] width 125 height 21
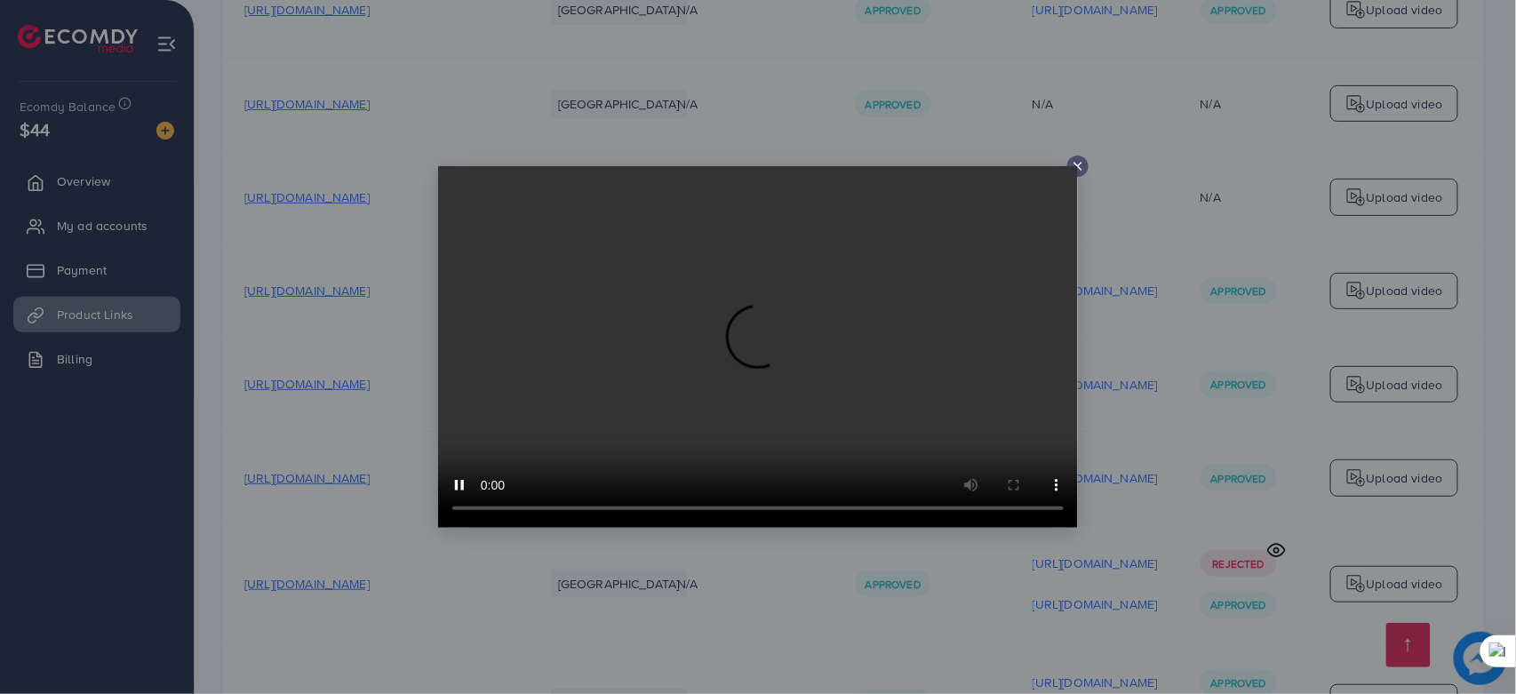
click at [1079, 171] on icon at bounding box center [1078, 166] width 14 height 14
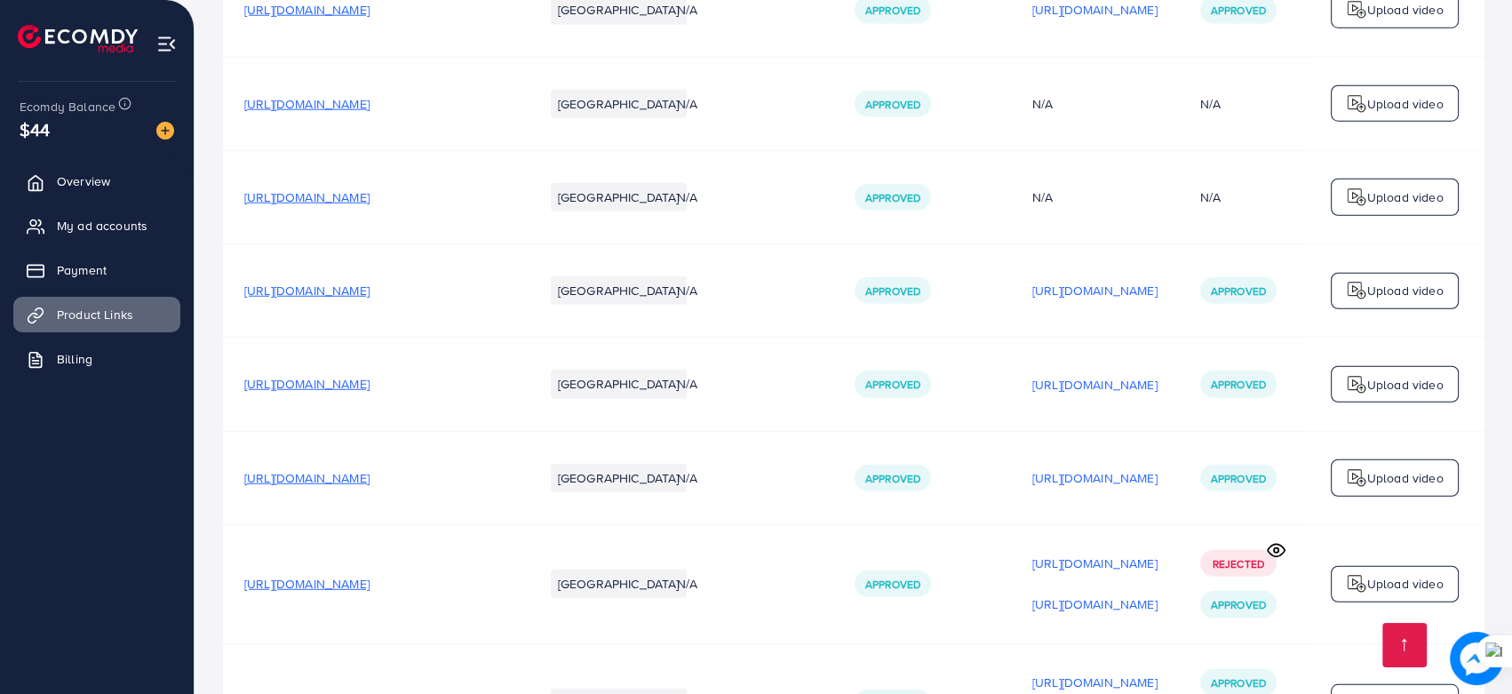
click at [363, 282] on span "[URL][DOMAIN_NAME]" at bounding box center [306, 291] width 125 height 18
click at [1380, 280] on p "Upload video" at bounding box center [1405, 290] width 76 height 21
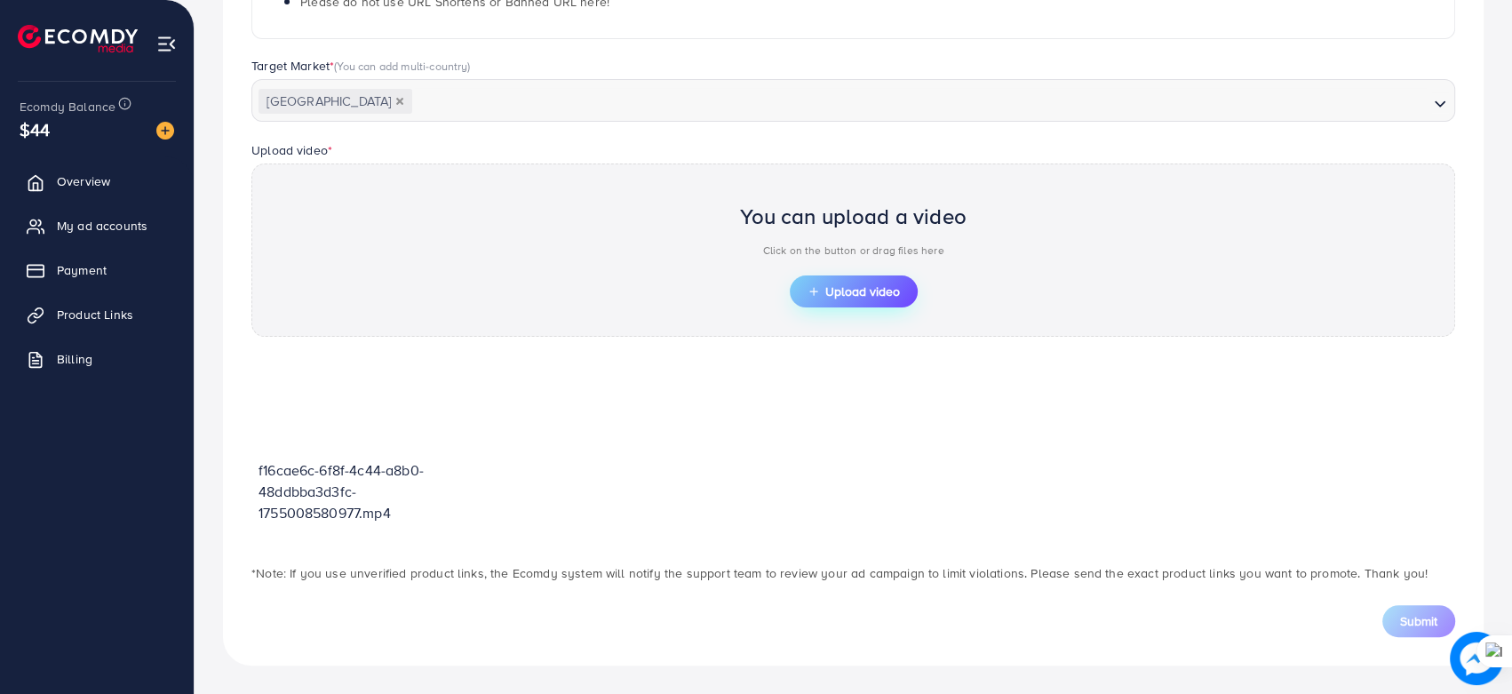
scroll to position [452, 0]
click at [840, 287] on span "Upload video" at bounding box center [854, 293] width 92 height 12
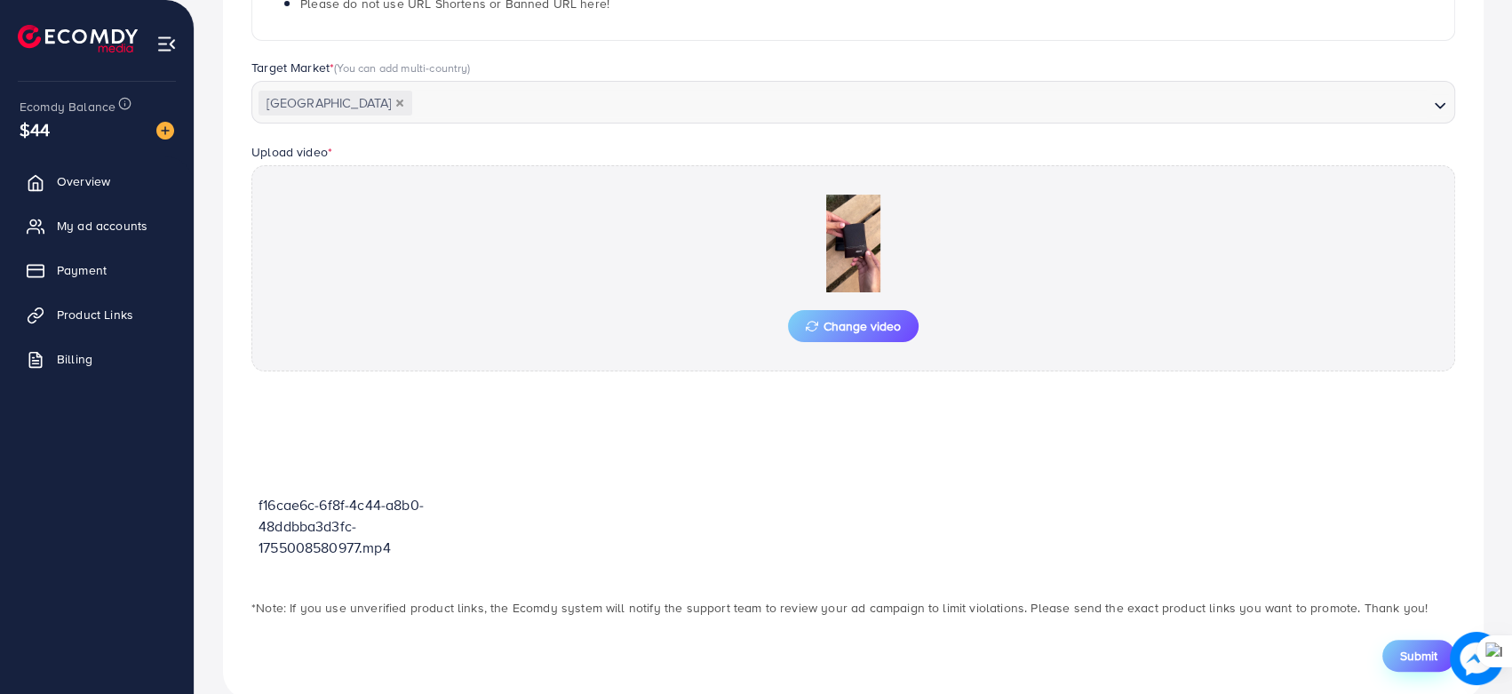
click at [1411, 652] on span "Submit" at bounding box center [1418, 656] width 37 height 18
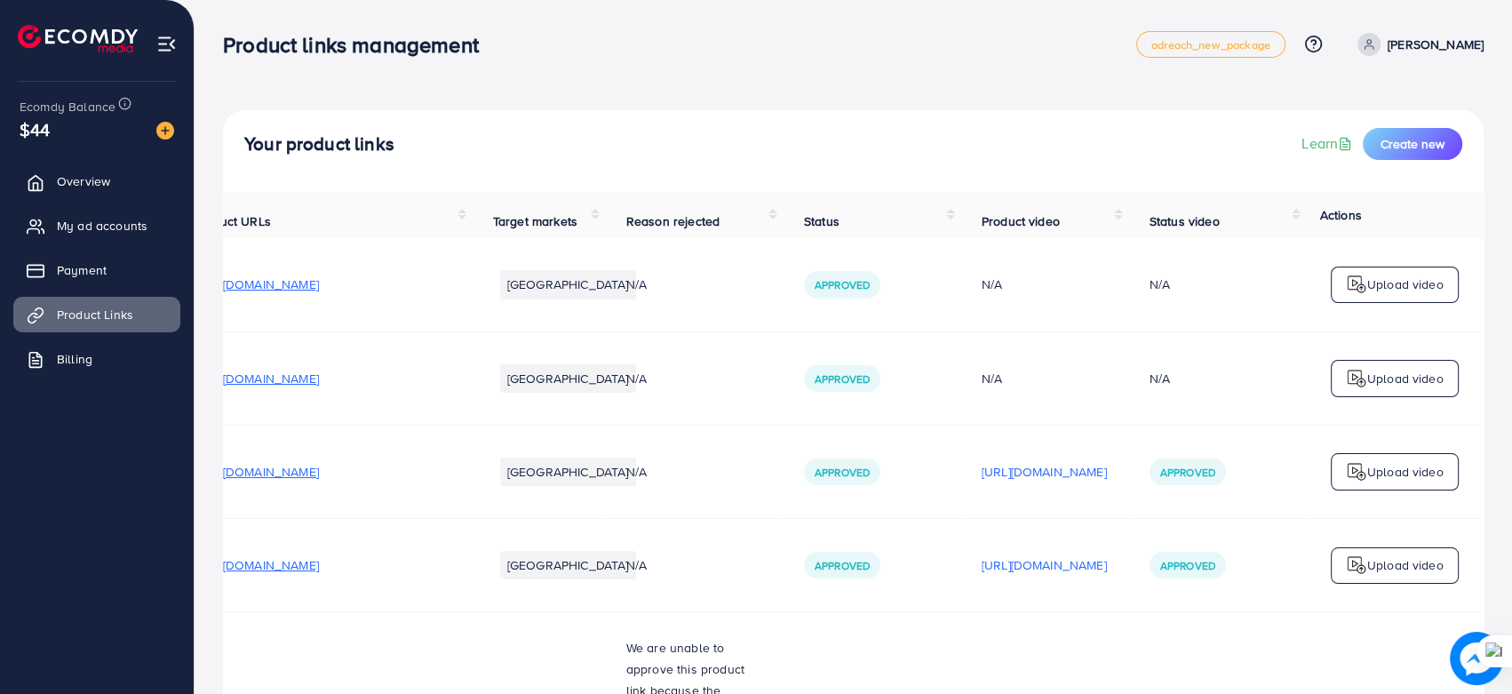
scroll to position [0, 147]
click at [1192, 379] on div "N/A" at bounding box center [1217, 379] width 135 height 18
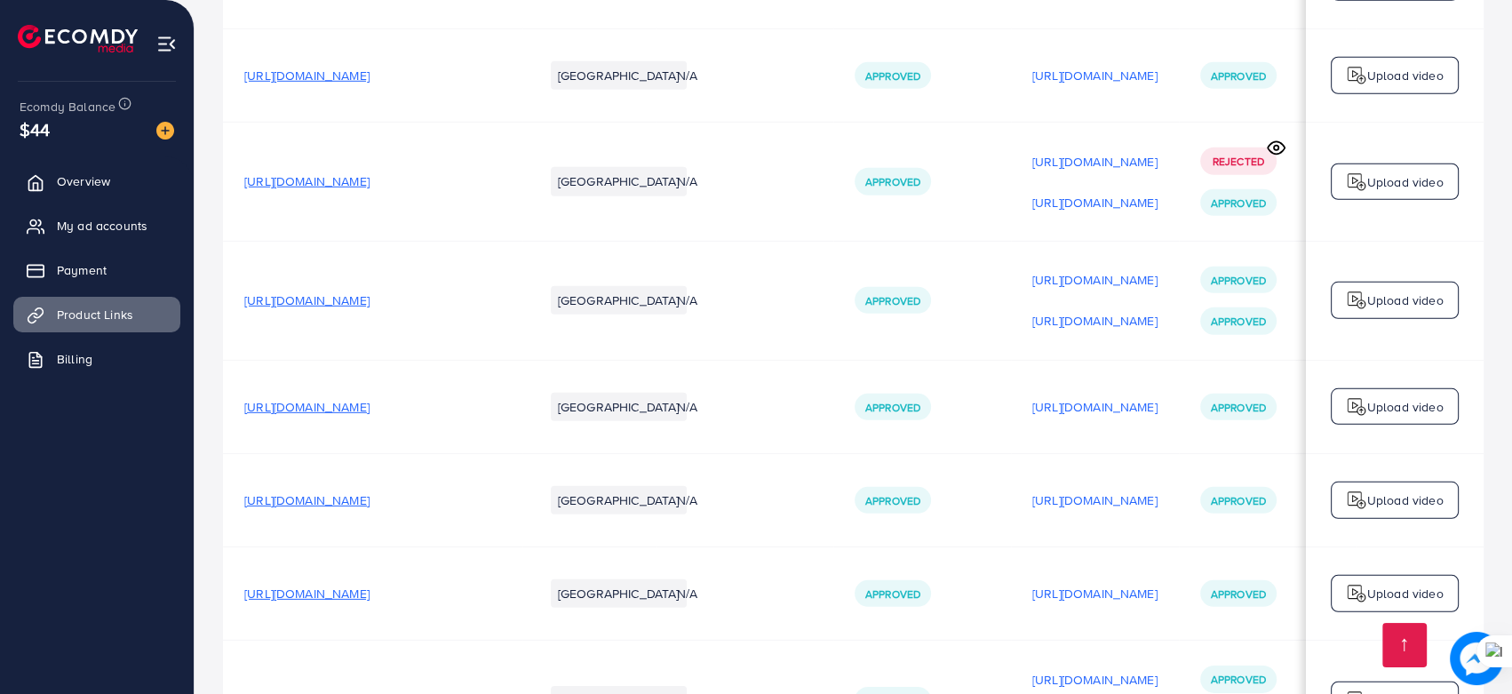
scroll to position [5294, 0]
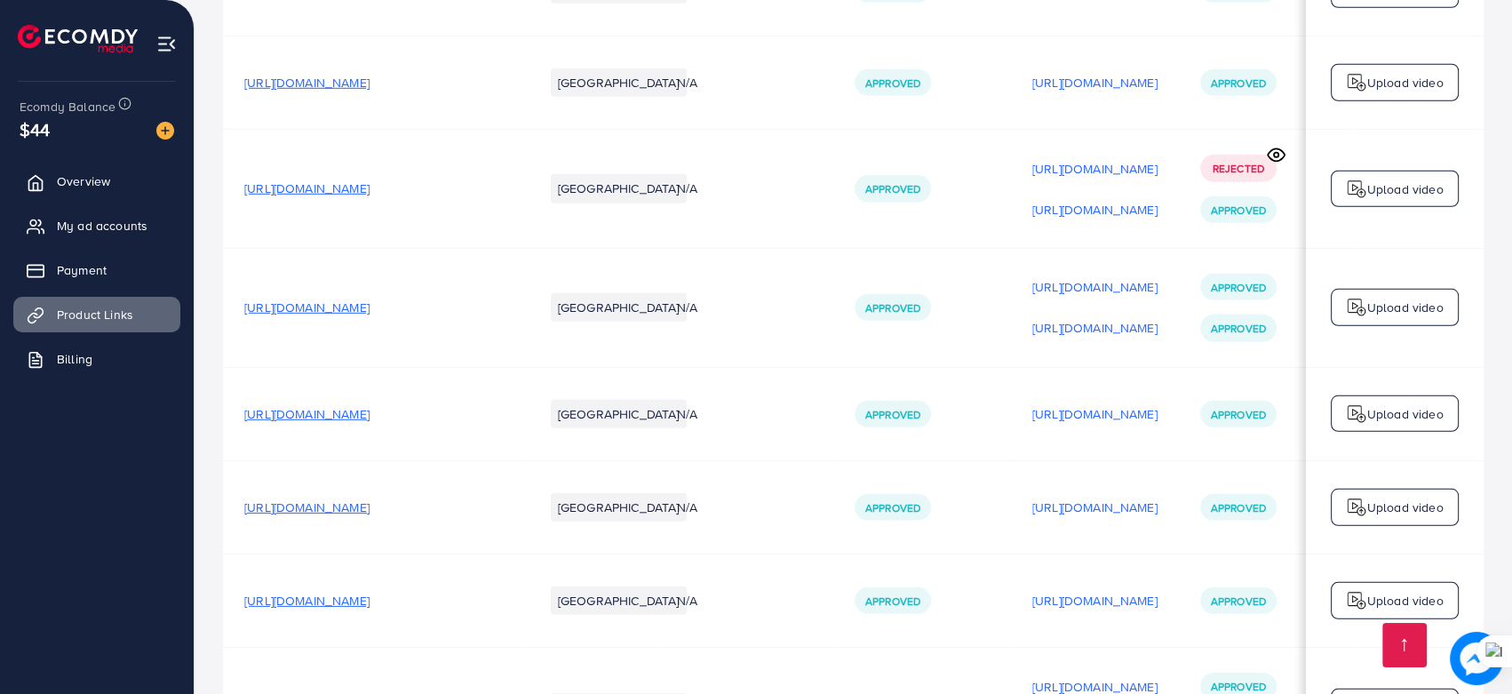
click at [370, 299] on span "[URL][DOMAIN_NAME]" at bounding box center [306, 308] width 125 height 18
click at [1100, 317] on p "[URL][DOMAIN_NAME]" at bounding box center [1094, 327] width 125 height 21
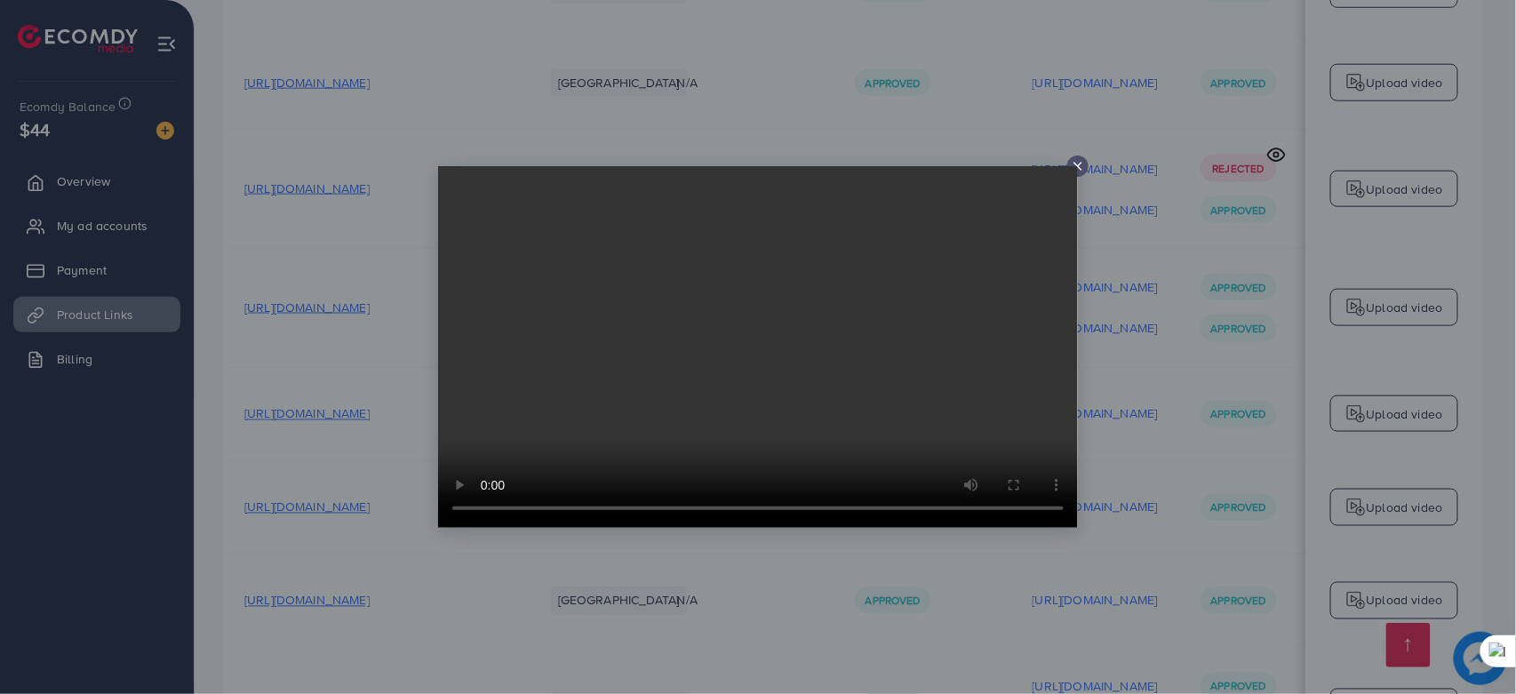
click at [1080, 165] on icon at bounding box center [1078, 166] width 14 height 14
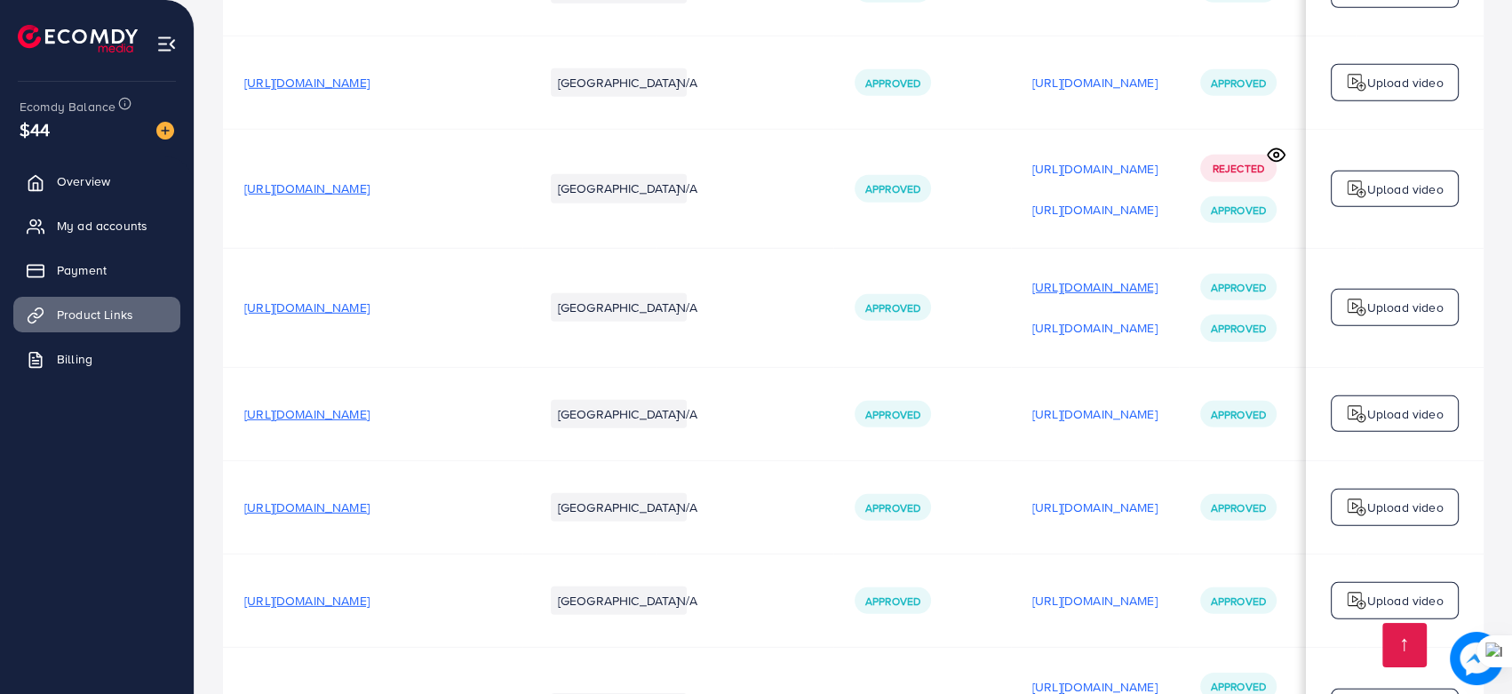
click at [1094, 276] on p "[URL][DOMAIN_NAME]" at bounding box center [1094, 286] width 125 height 21
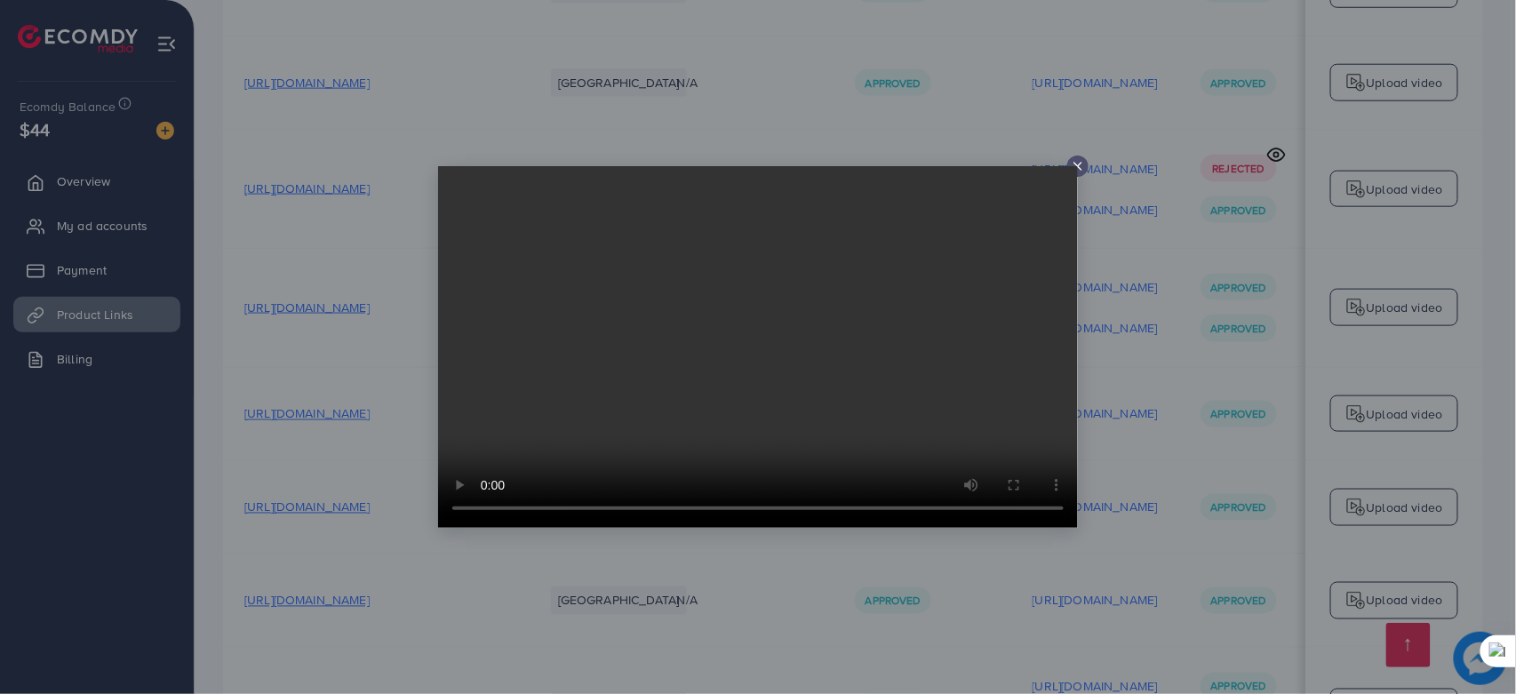
click at [1080, 166] on icon at bounding box center [1078, 166] width 14 height 14
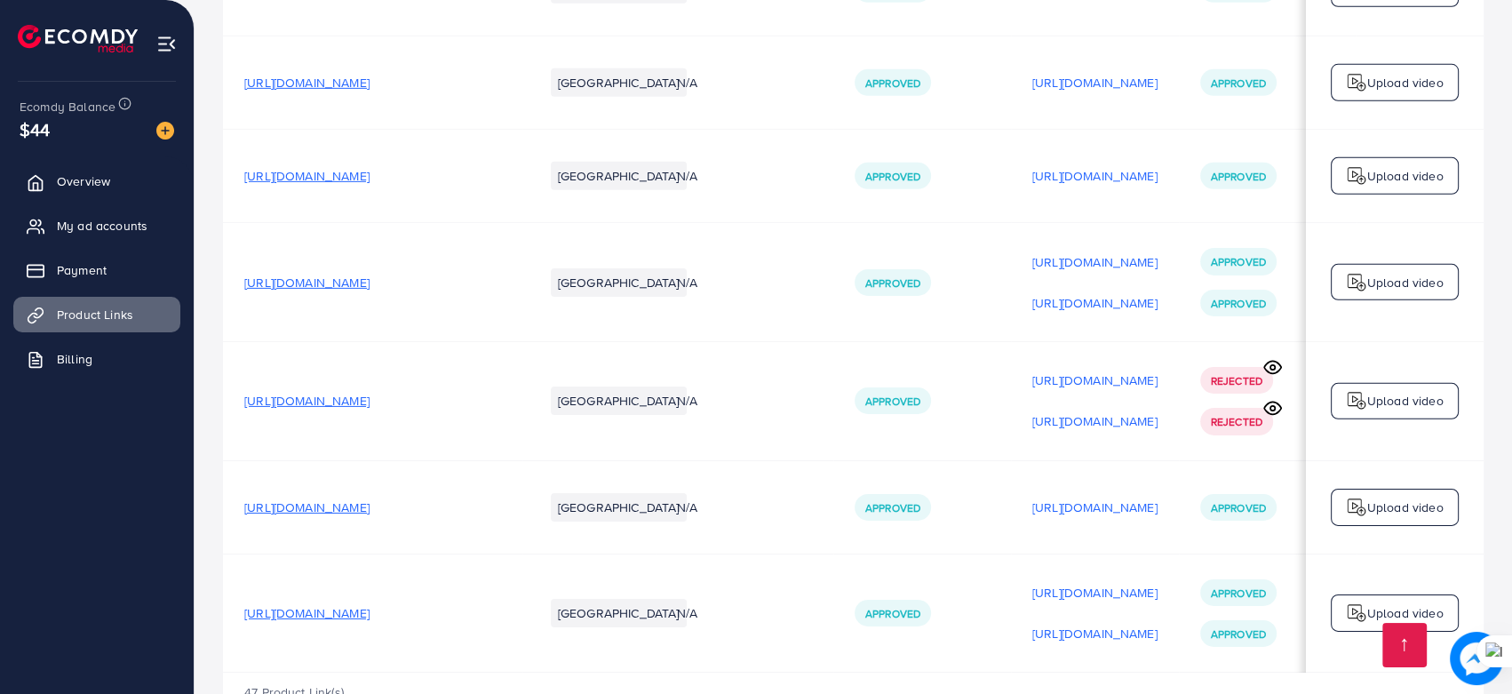
scroll to position [0, 0]
click at [793, 374] on td "N/A" at bounding box center [745, 401] width 178 height 119
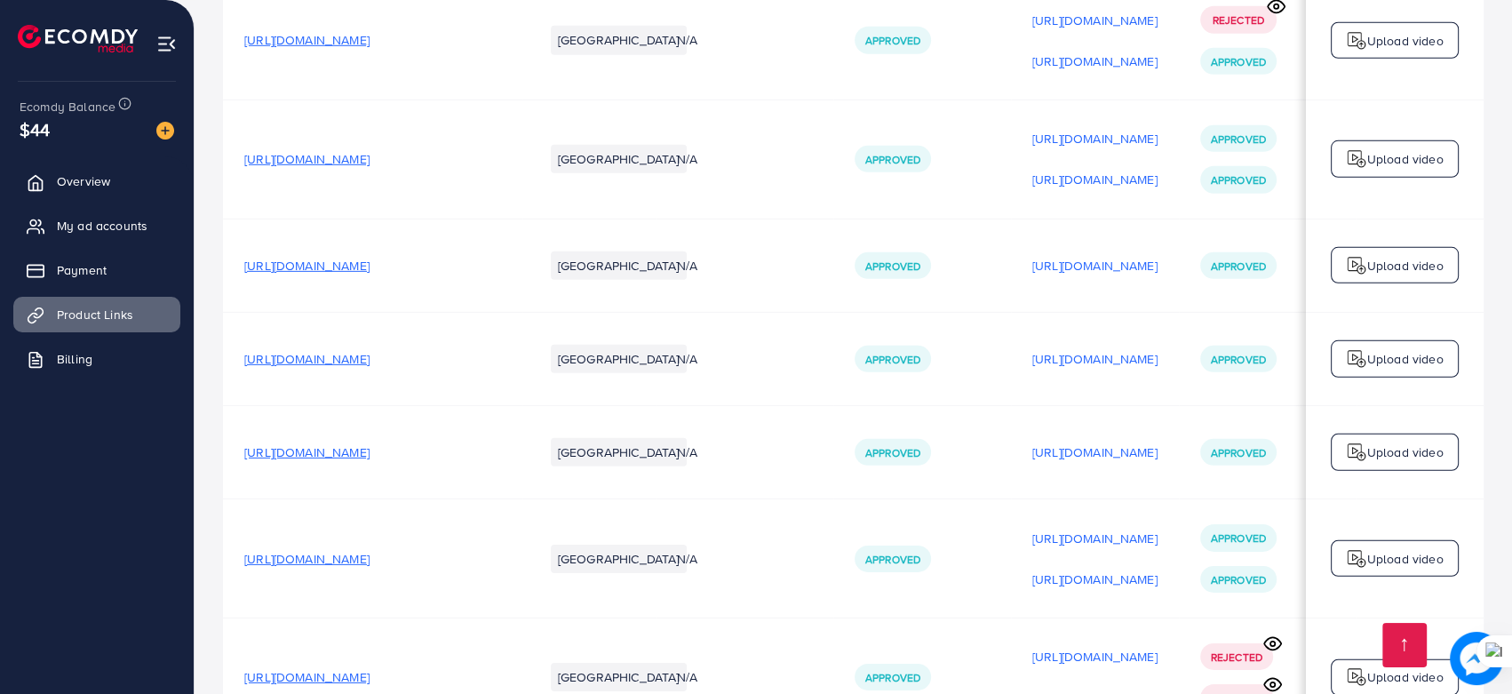
scroll to position [5433, 0]
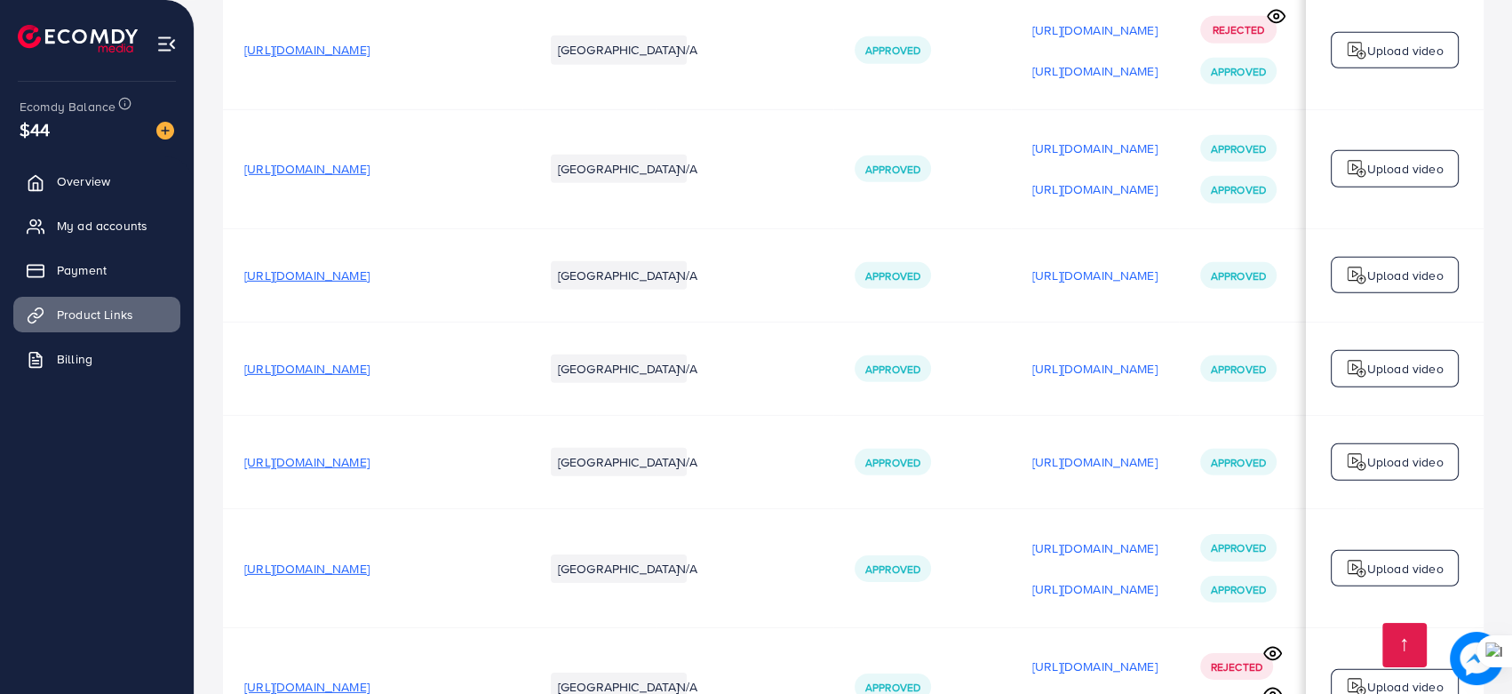
click at [370, 267] on span "[URL][DOMAIN_NAME]" at bounding box center [306, 276] width 125 height 18
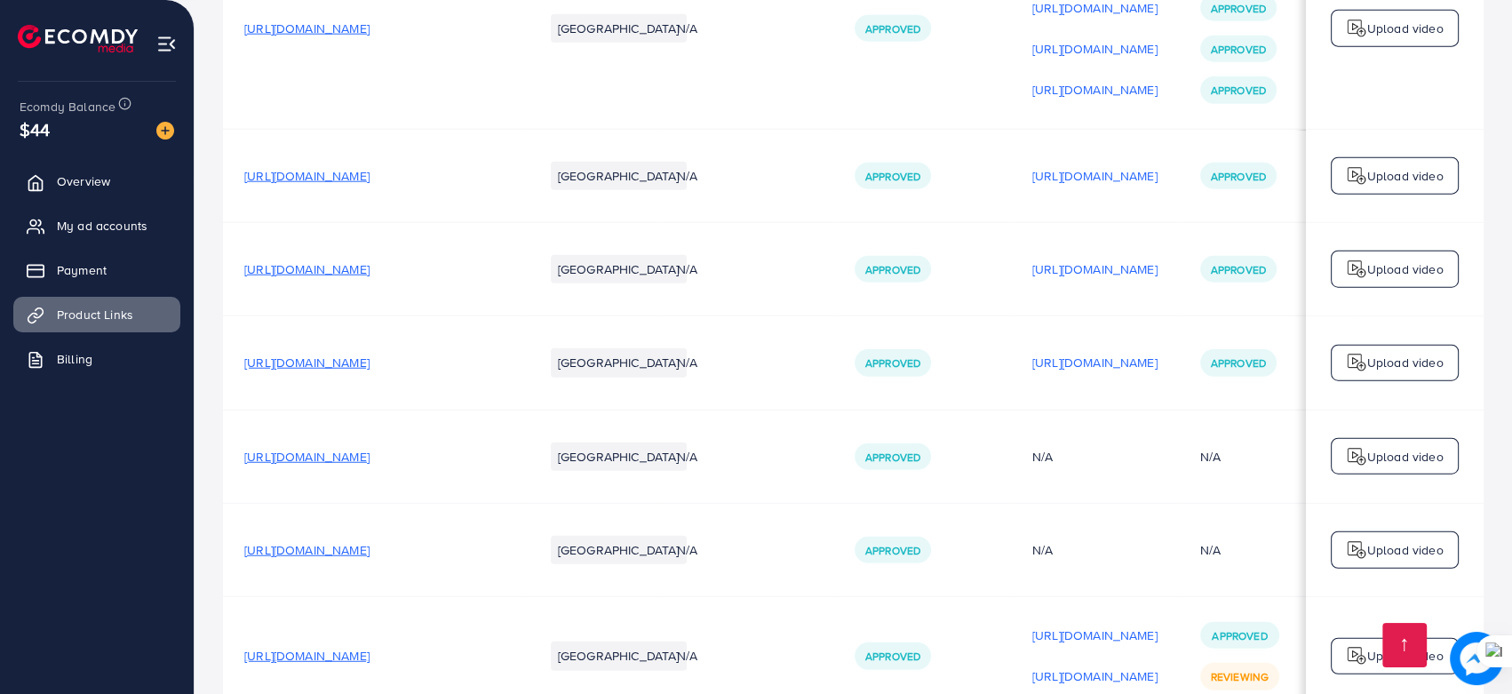
scroll to position [4521, 0]
click at [370, 167] on span "[URL][DOMAIN_NAME]" at bounding box center [306, 176] width 125 height 18
click at [118, 213] on link "My ad accounts" at bounding box center [96, 226] width 167 height 36
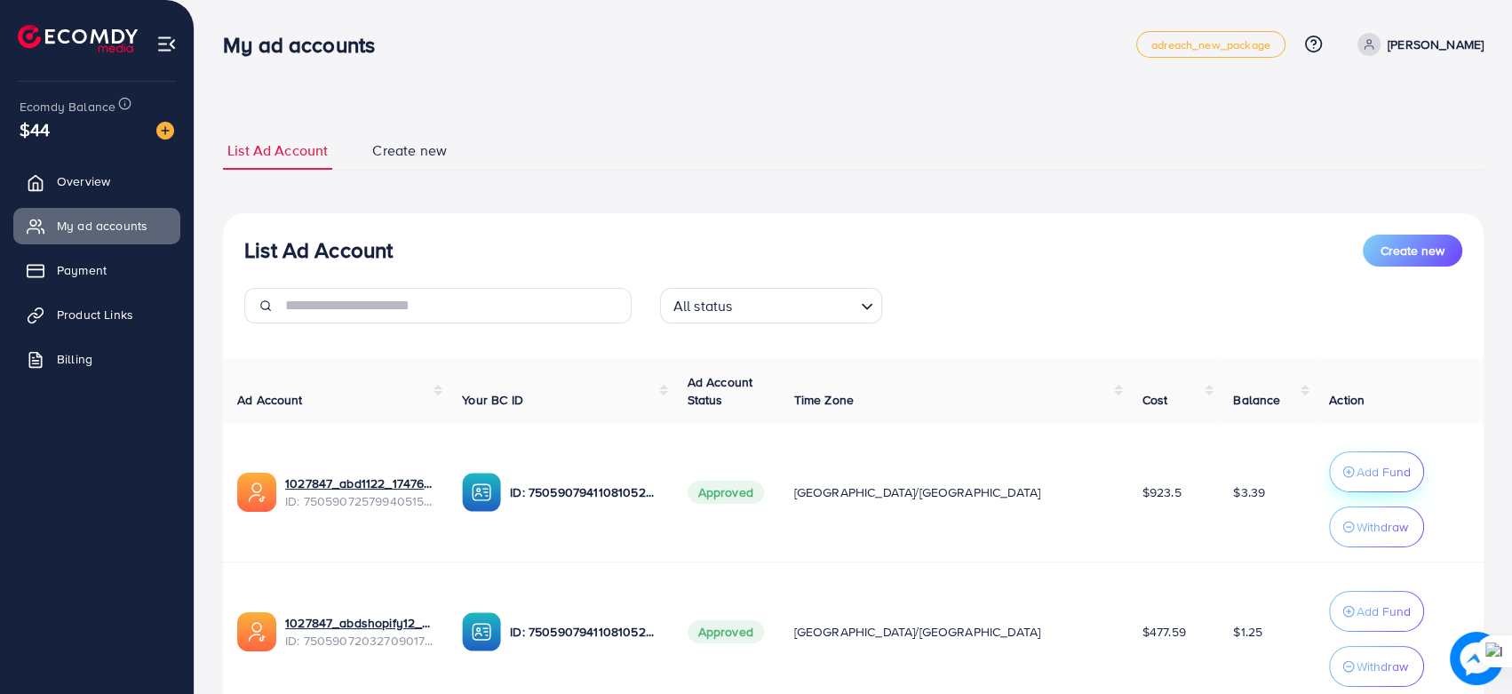
click at [1329, 472] on button "Add Fund" at bounding box center [1376, 471] width 95 height 41
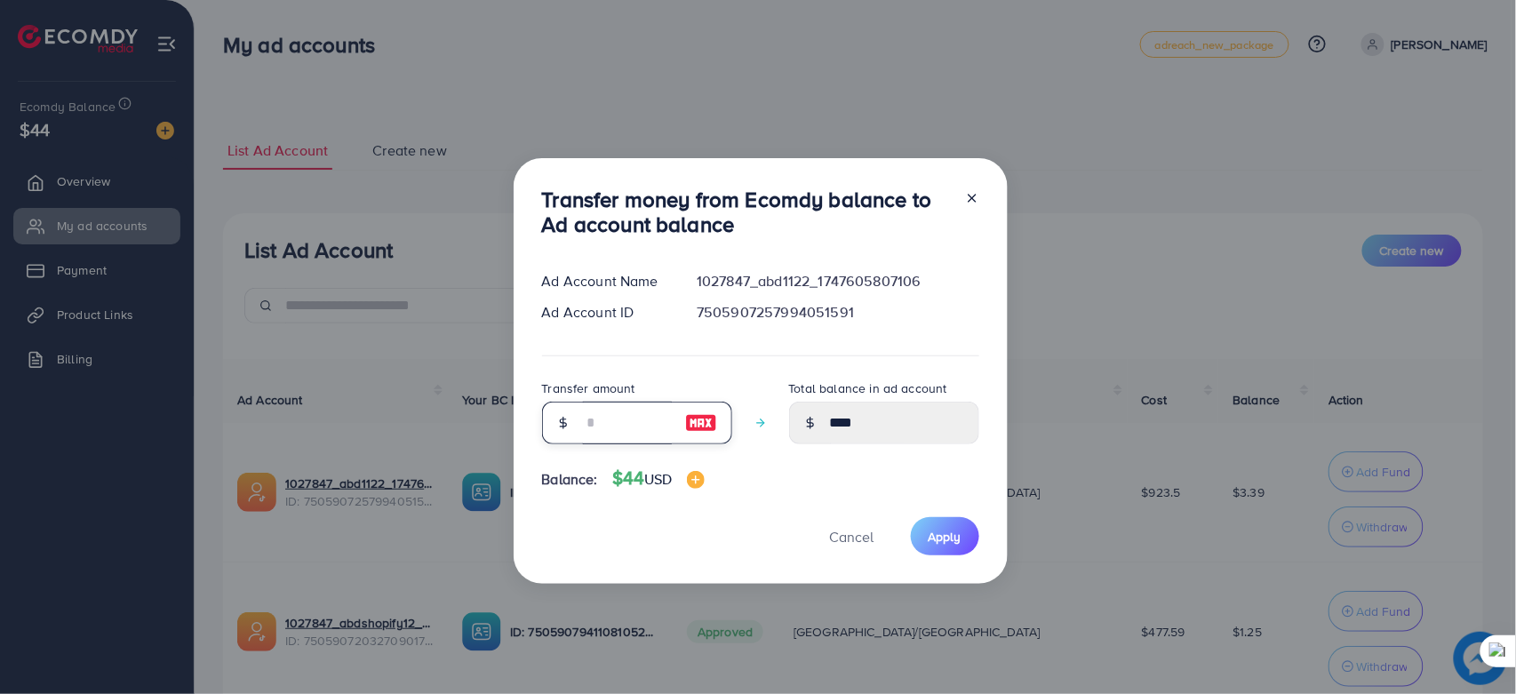
click at [622, 409] on input "number" at bounding box center [627, 423] width 89 height 43
type input "*"
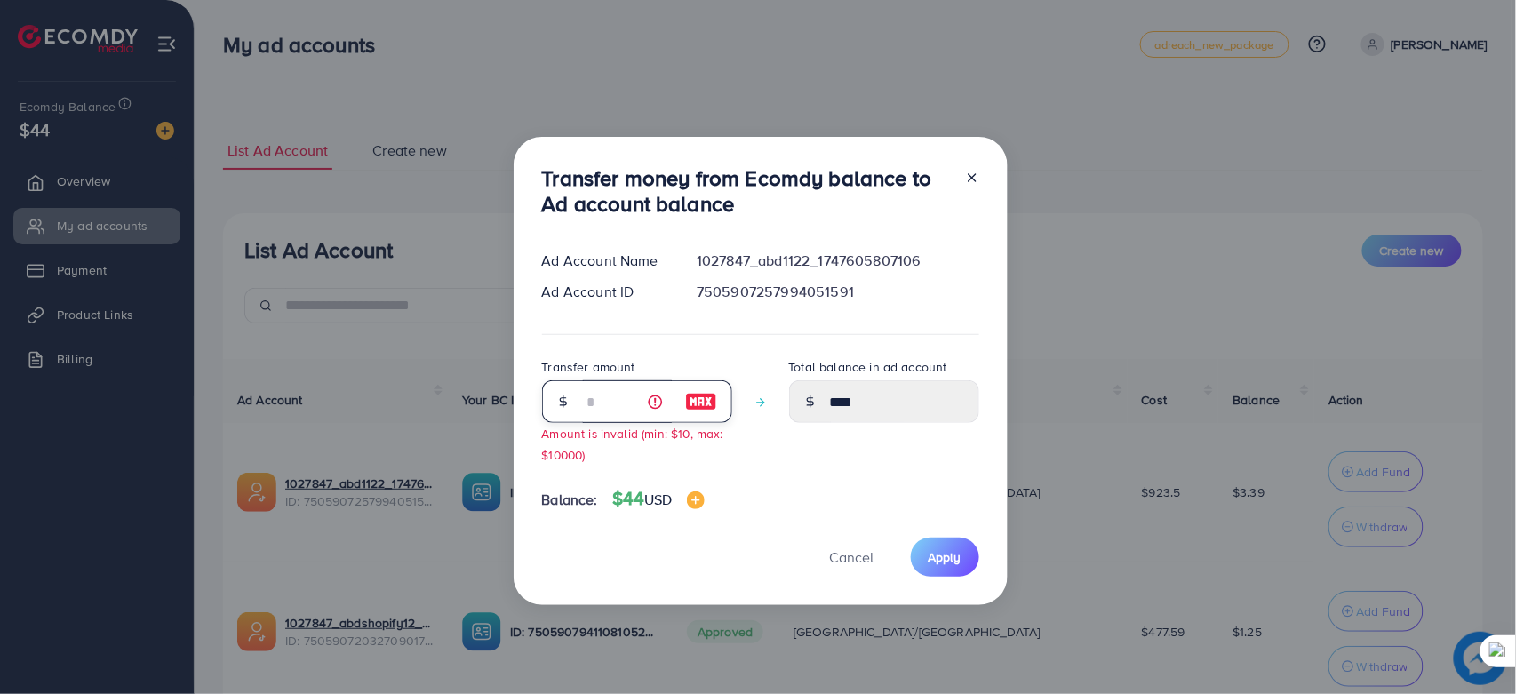
type input "****"
type input "**"
type input "*****"
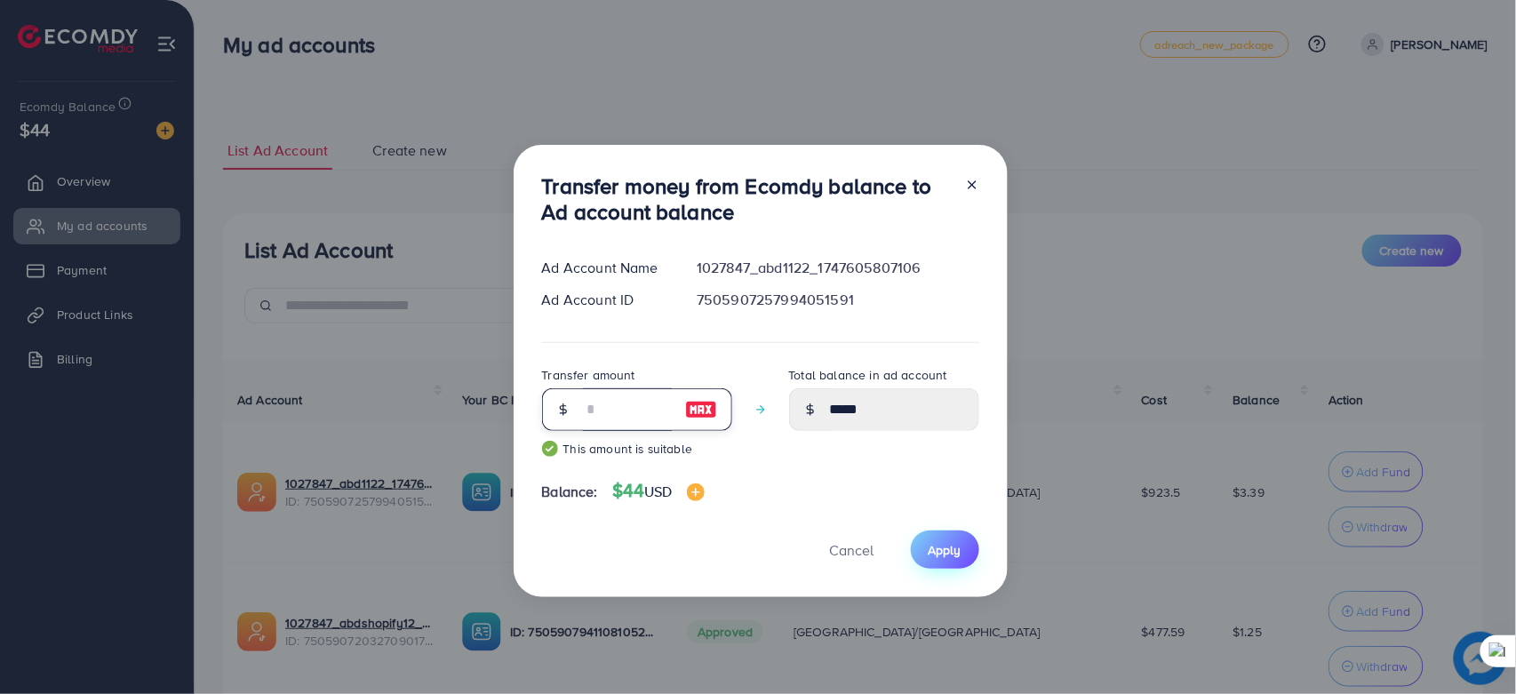
type input "**"
click at [931, 538] on button "Apply" at bounding box center [945, 549] width 68 height 38
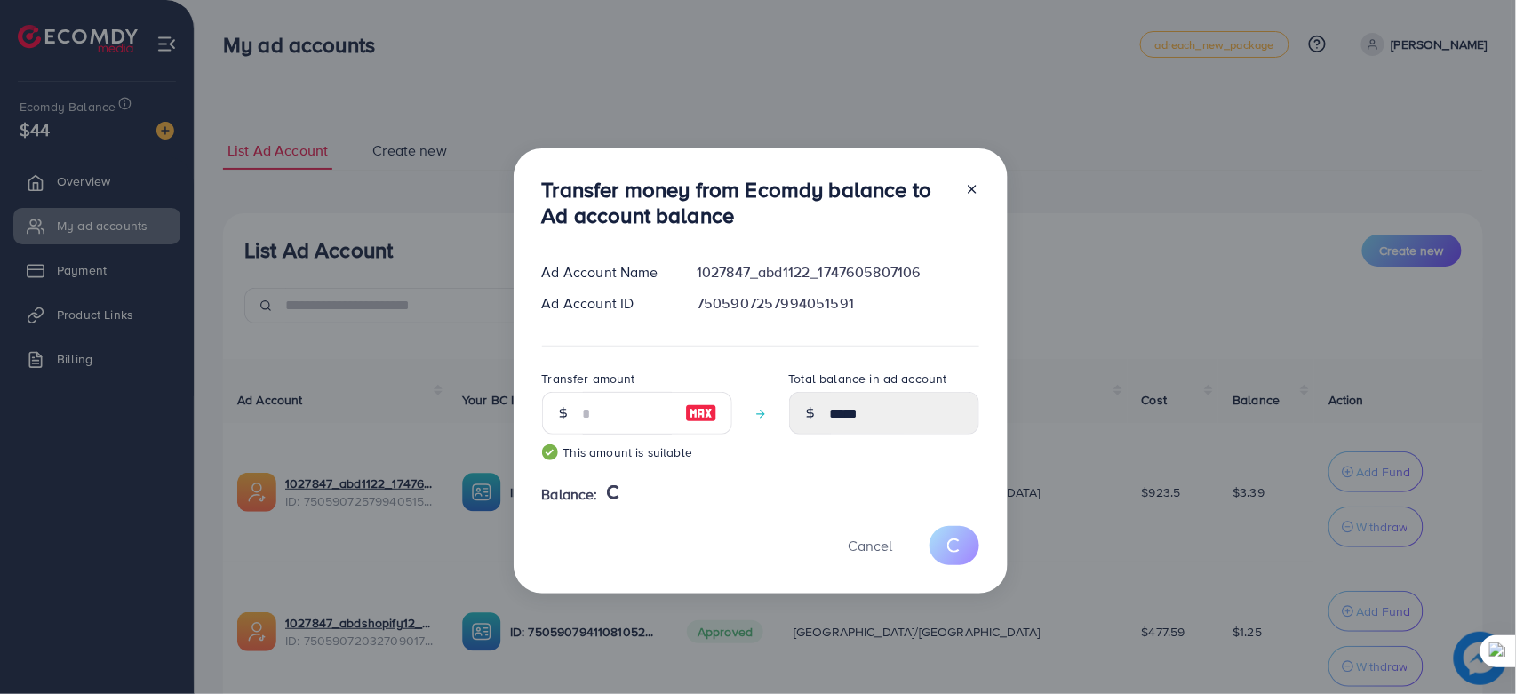
type input "****"
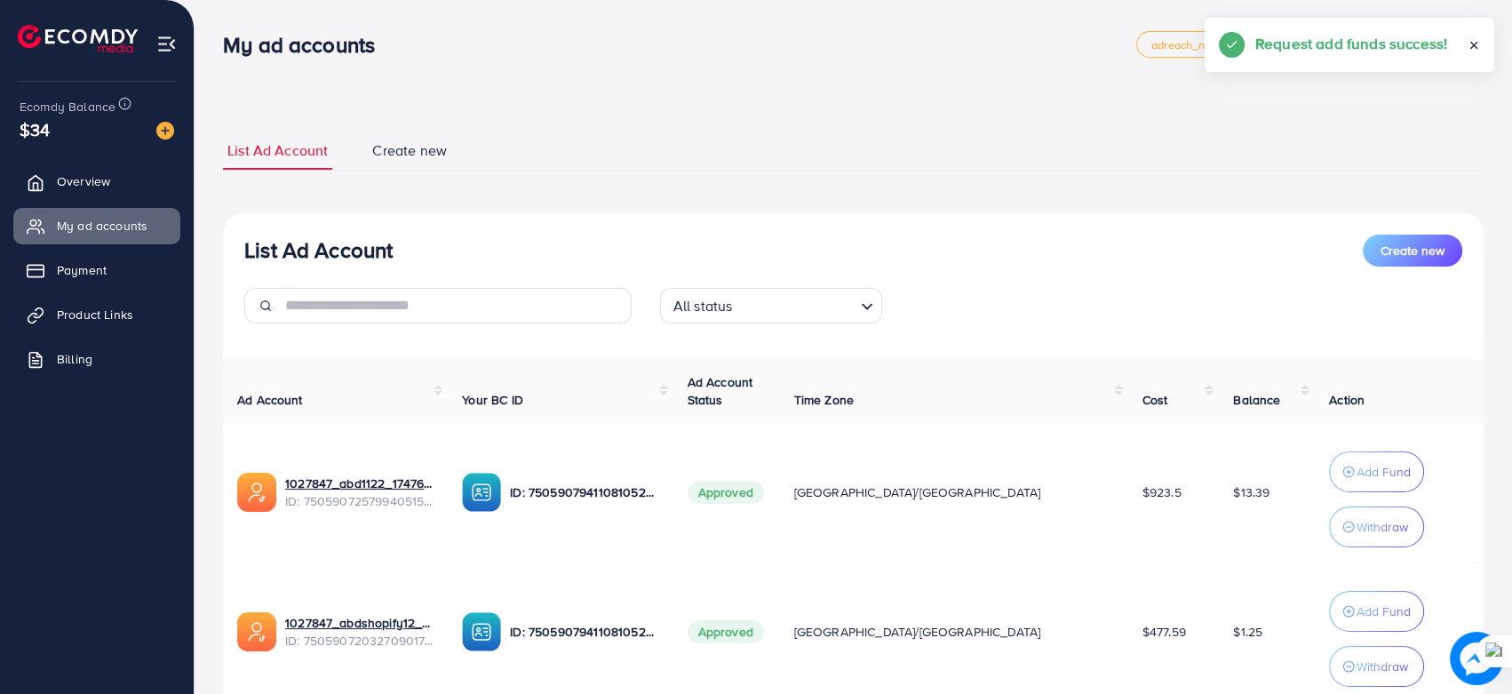
click at [1341, 538] on div "Ad Account Your BC ID Ad Account Status Time Zone Cost Balance Action 1027847_a…" at bounding box center [853, 559] width 1261 height 401
click at [1341, 538] on button "Withdraw" at bounding box center [1376, 526] width 95 height 41
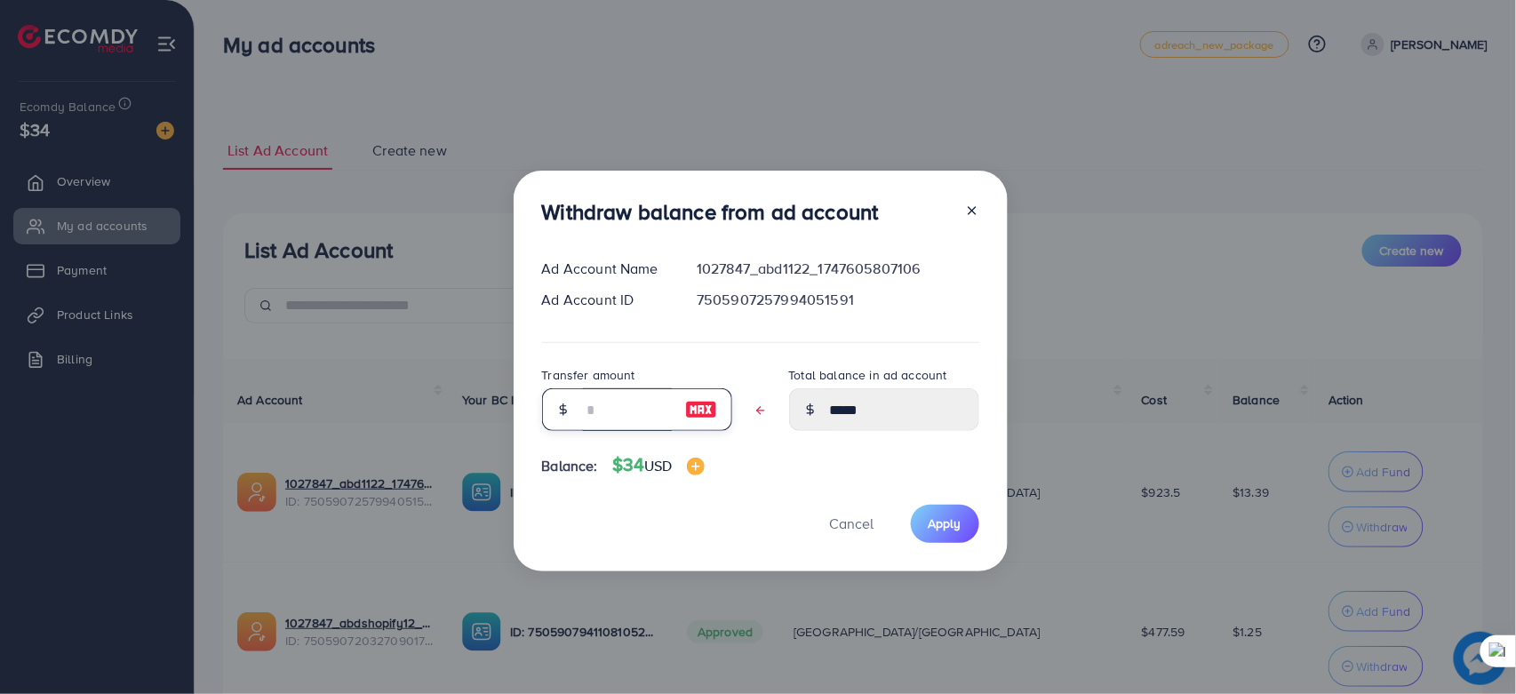
click at [642, 397] on input "text" at bounding box center [627, 409] width 89 height 43
type input "*"
type input "****"
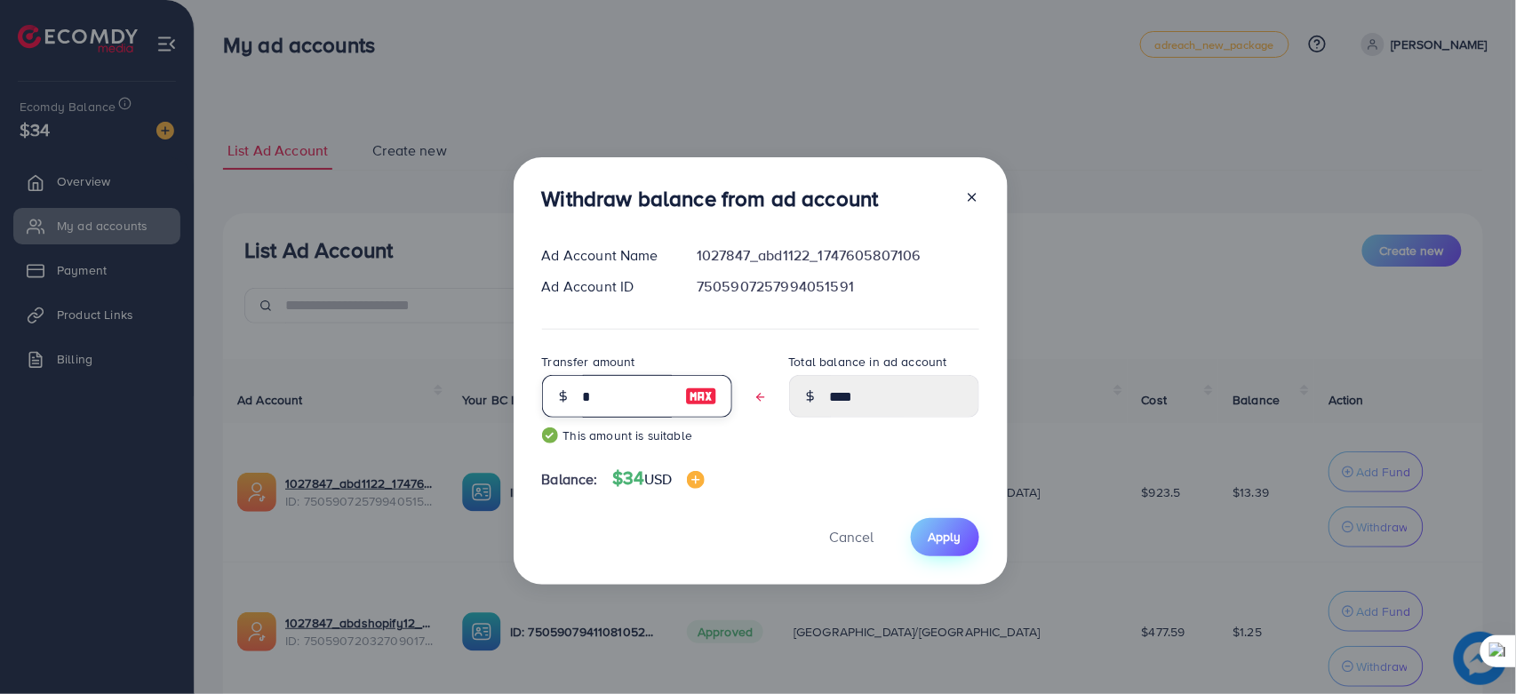
type input "*"
click at [940, 528] on span "Apply" at bounding box center [945, 537] width 33 height 18
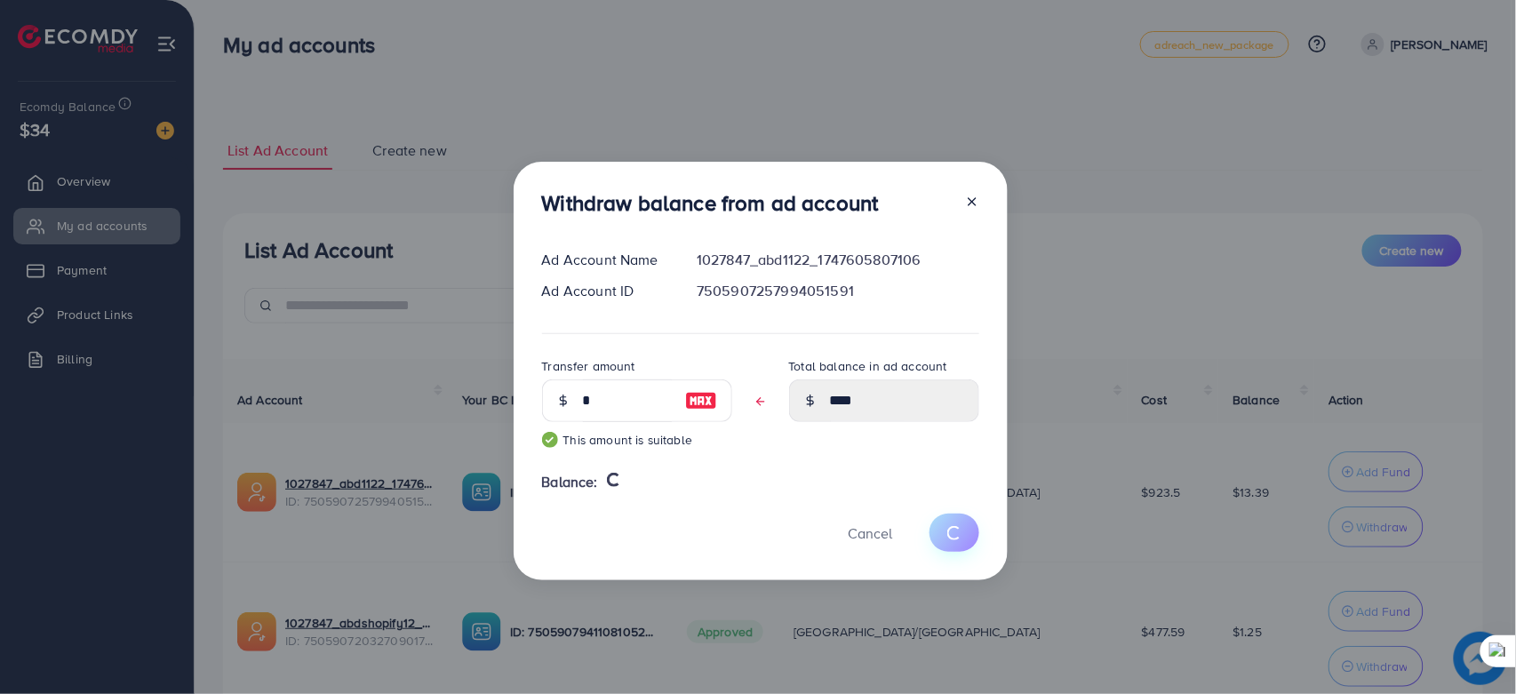
type input "*****"
